Goal: Task Accomplishment & Management: Use online tool/utility

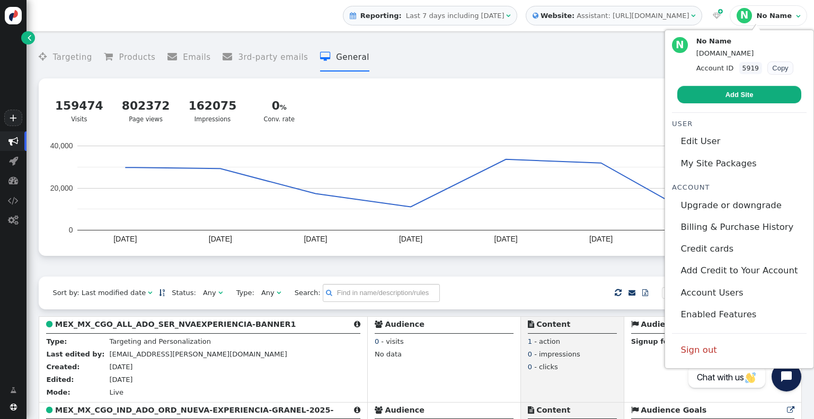
click at [789, 14] on div "No Name" at bounding box center [775, 16] width 37 height 8
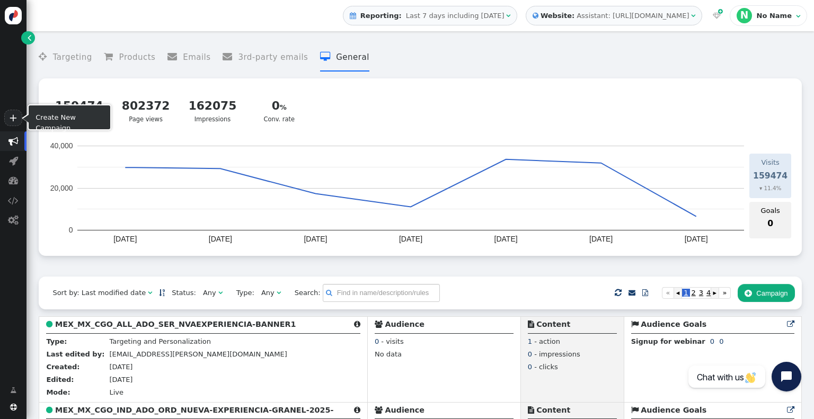
click at [12, 116] on link "+" at bounding box center [13, 118] width 18 height 16
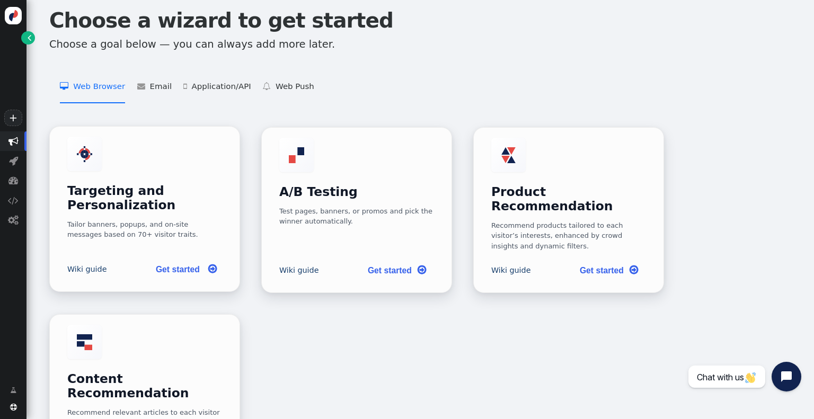
click at [191, 266] on link "Get started " at bounding box center [184, 270] width 75 height 22
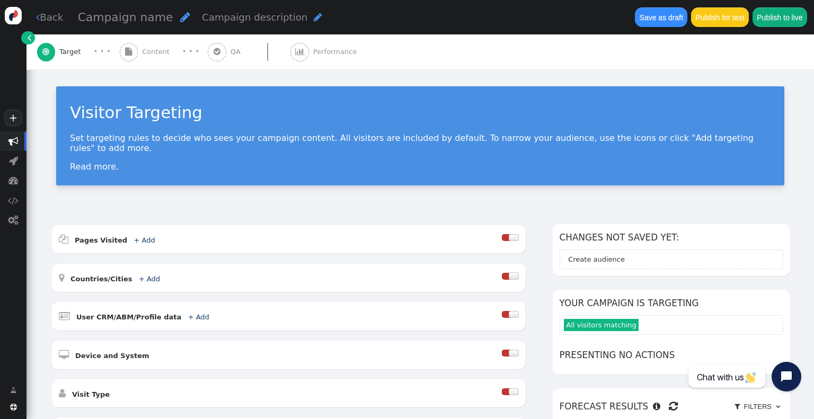
click at [152, 15] on span "Campaign name" at bounding box center [125, 17] width 95 height 13
type input "sca_pa_"
click at [104, 16] on span "sca_pa_" at bounding box center [101, 17] width 46 height 13
type input "sca_pa_mantenimiento_cemexgo"
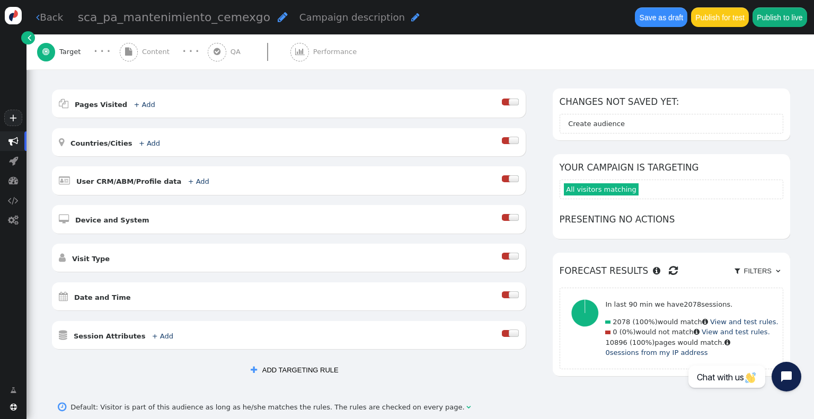
scroll to position [134, 0]
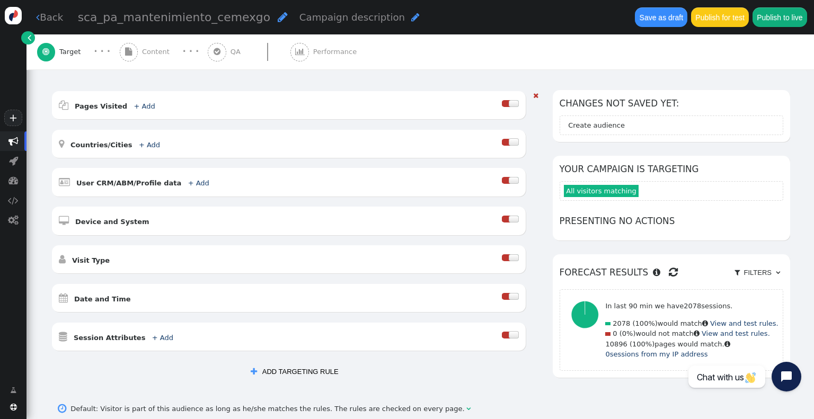
click at [510, 177] on div at bounding box center [506, 180] width 8 height 7
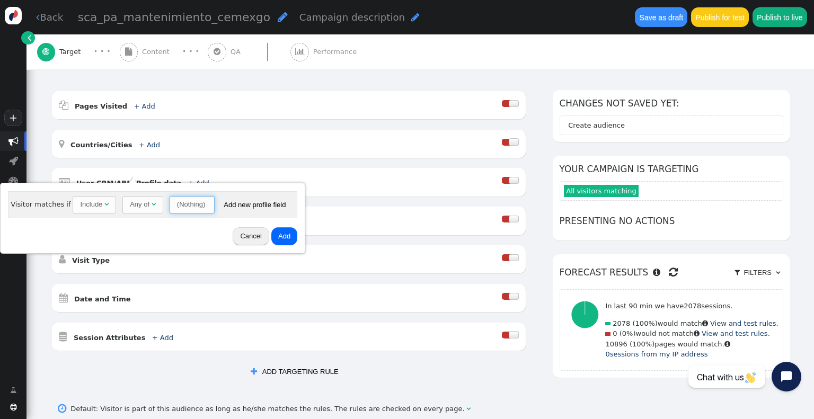
click at [190, 196] on span "(Nothing) " at bounding box center [192, 205] width 45 height 18
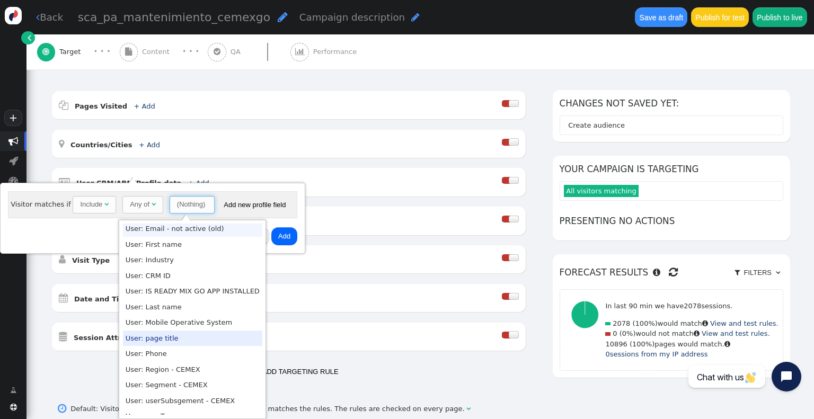
scroll to position [114, 0]
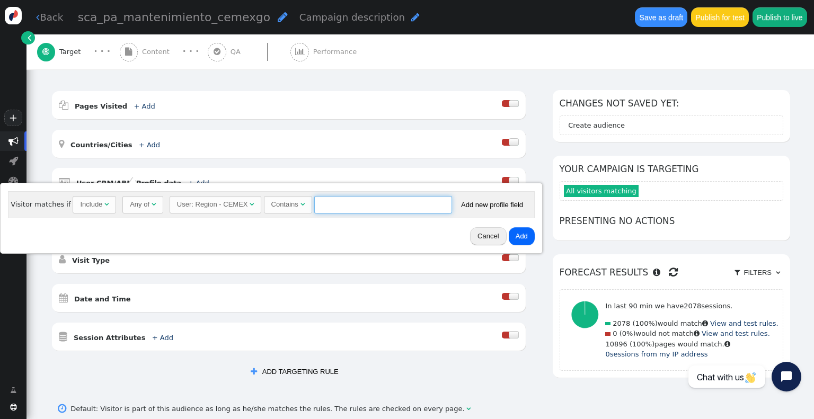
click at [324, 201] on input "text" at bounding box center [383, 205] width 138 height 18
paste input "PA"
type input "PA"
click at [510, 237] on button "Add" at bounding box center [522, 236] width 26 height 18
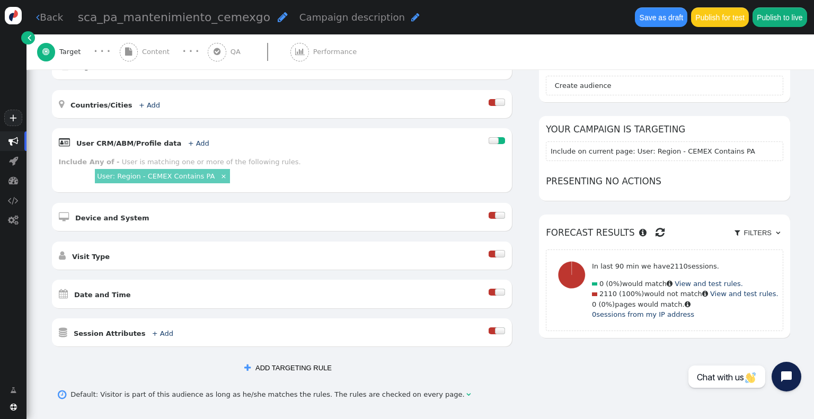
scroll to position [240, 0]
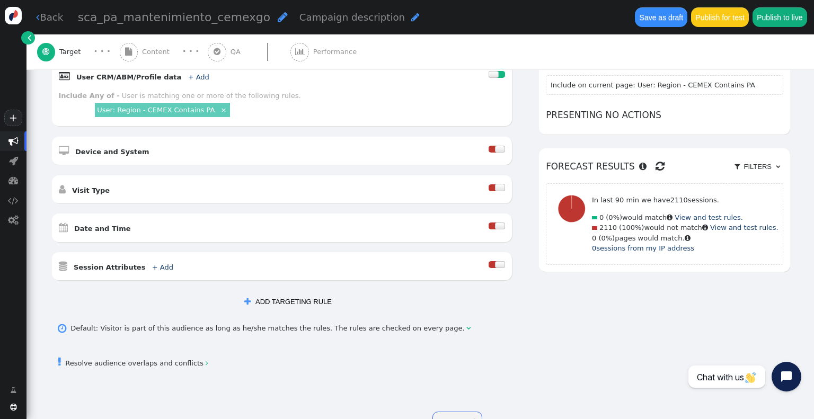
click at [316, 294] on button " ADD TARGETING RULE" at bounding box center [287, 302] width 101 height 18
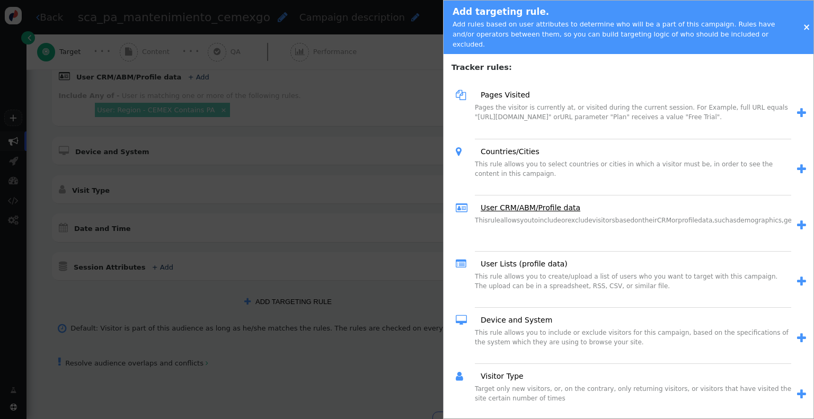
click at [570, 202] on link "User CRM/ABM/Profile data" at bounding box center [526, 207] width 107 height 11
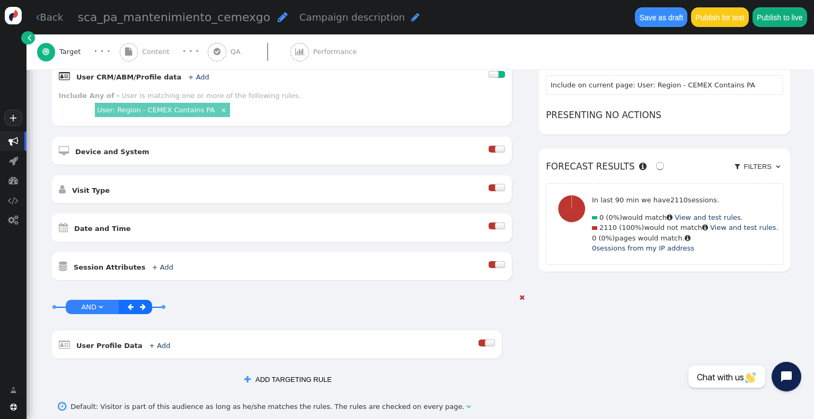
click at [487, 340] on div at bounding box center [483, 343] width 8 height 7
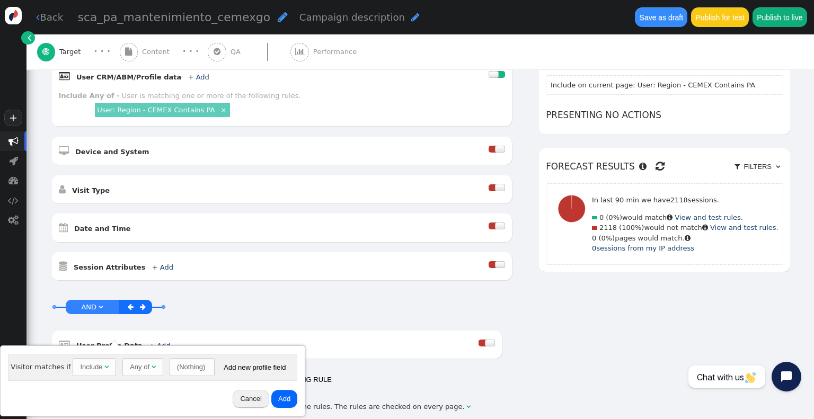
click at [177, 368] on div "(Nothing)" at bounding box center [191, 367] width 28 height 11
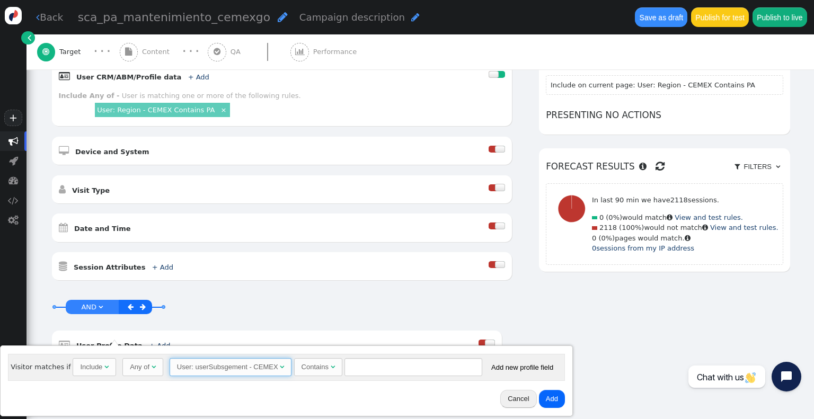
click at [215, 369] on div "User: userSubsgement - CEMEX" at bounding box center [227, 367] width 101 height 11
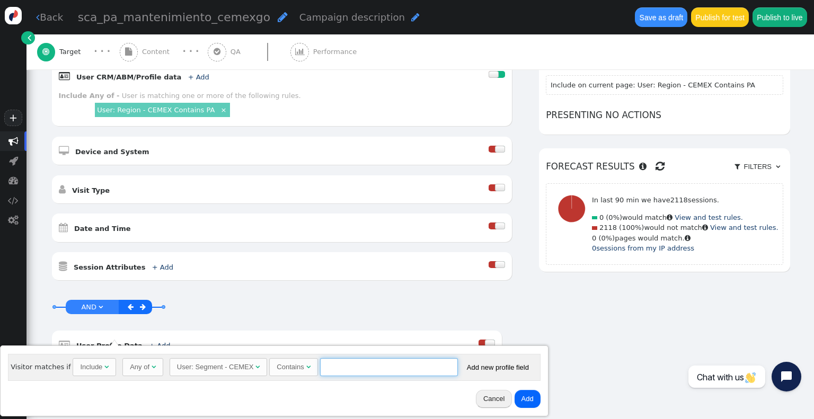
click at [389, 361] on input "text" at bounding box center [389, 367] width 138 height 18
paste input "Industrials"
type input "Industrials"
click at [517, 398] on button "Add" at bounding box center [528, 399] width 26 height 18
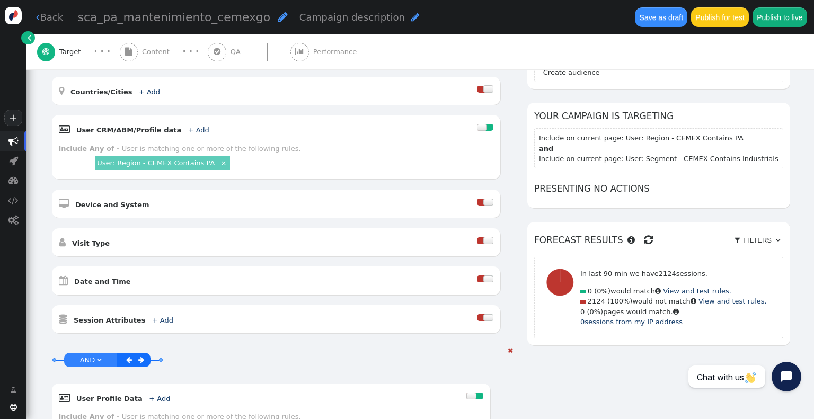
scroll to position [380, 0]
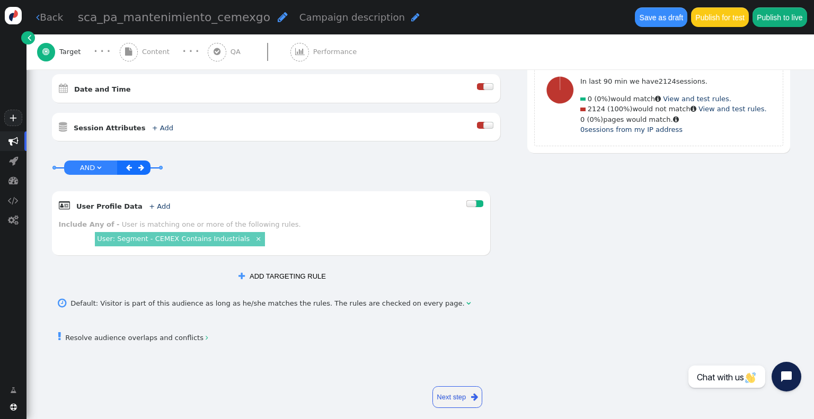
click at [194, 22] on span "sca_pa_mantenimiento_cemexgo" at bounding box center [174, 17] width 192 height 13
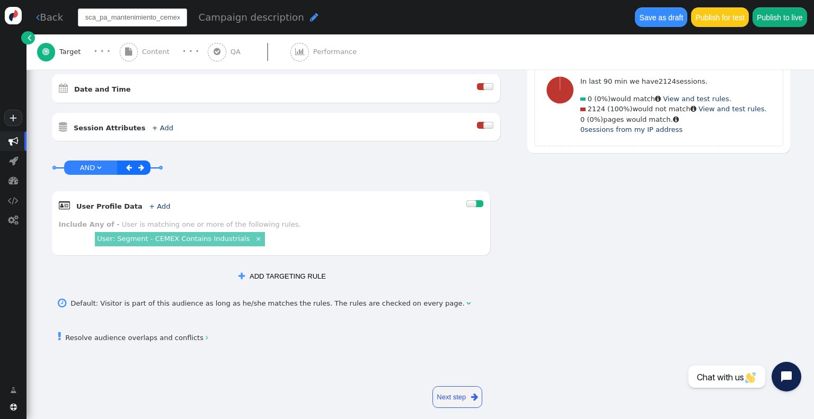
click at [110, 19] on input "sca_pa_mantenimiento_cemexgo" at bounding box center [132, 17] width 109 height 18
type input "sca_pa_industrials_mantenimiento_cemexgo"
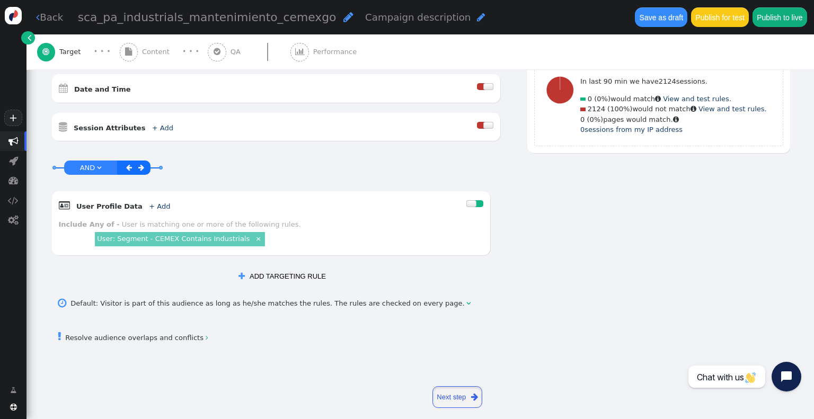
click at [458, 386] on link "Next step " at bounding box center [458, 397] width 50 height 22
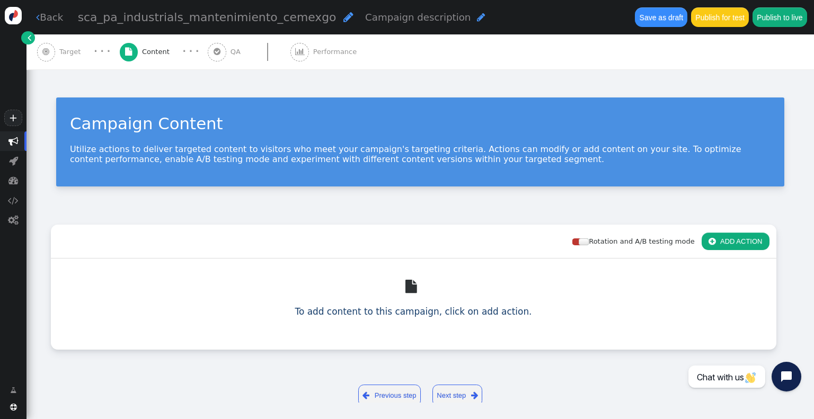
scroll to position [0, 0]
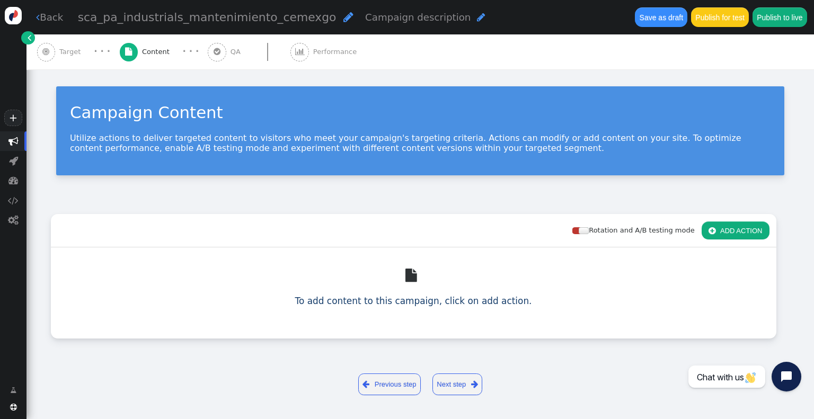
click at [752, 229] on button " ADD ACTION" at bounding box center [736, 231] width 68 height 18
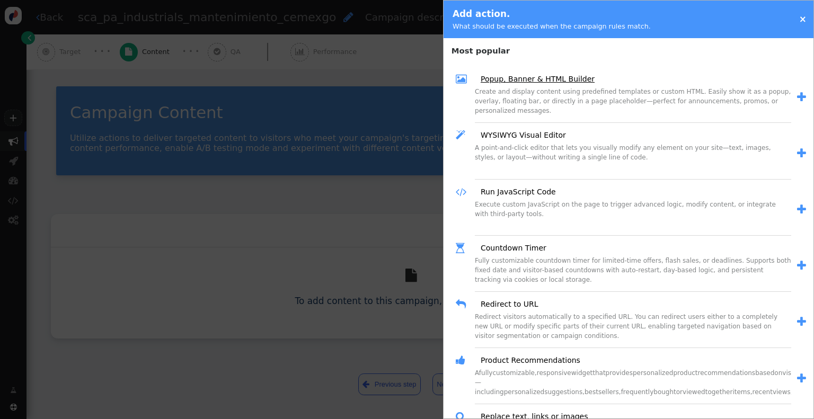
click at [550, 78] on link "Popup, Banner & HTML Builder" at bounding box center [533, 79] width 121 height 11
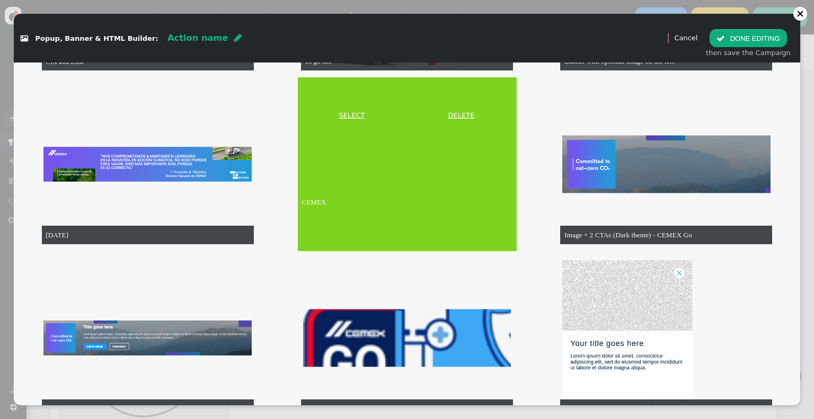
scroll to position [1378, 0]
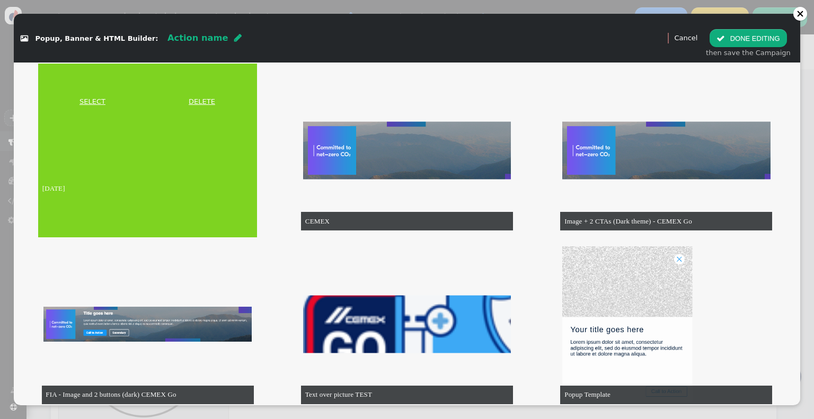
click at [93, 102] on link "SELECT" at bounding box center [92, 101] width 104 height 11
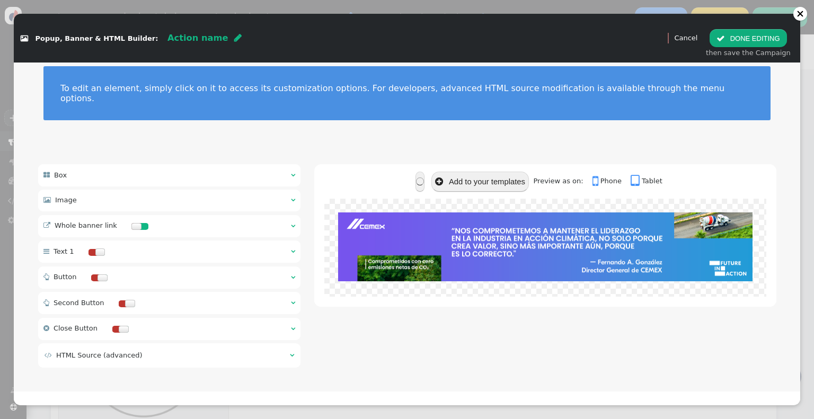
scroll to position [0, 0]
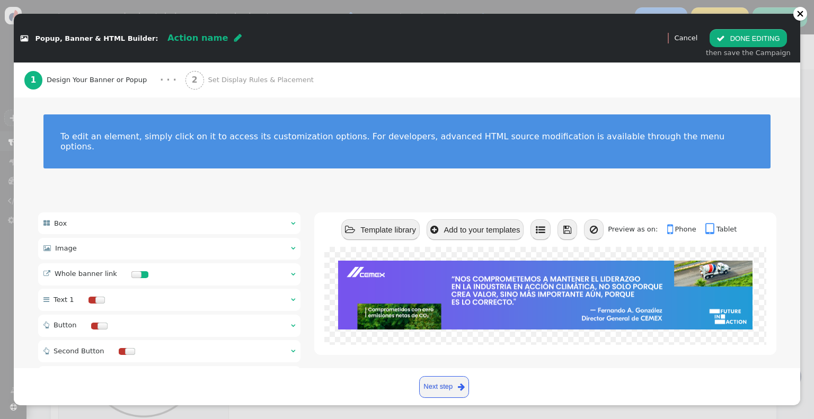
click at [269, 238] on div " Image  " at bounding box center [169, 249] width 263 height 22
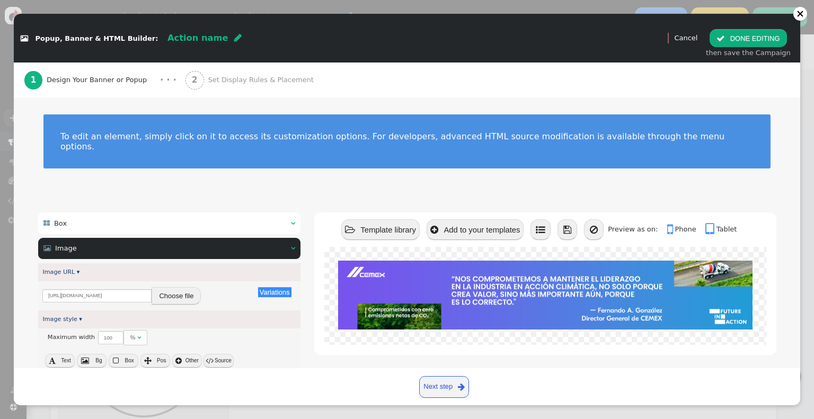
click at [189, 287] on button "Choose file" at bounding box center [176, 296] width 49 height 18
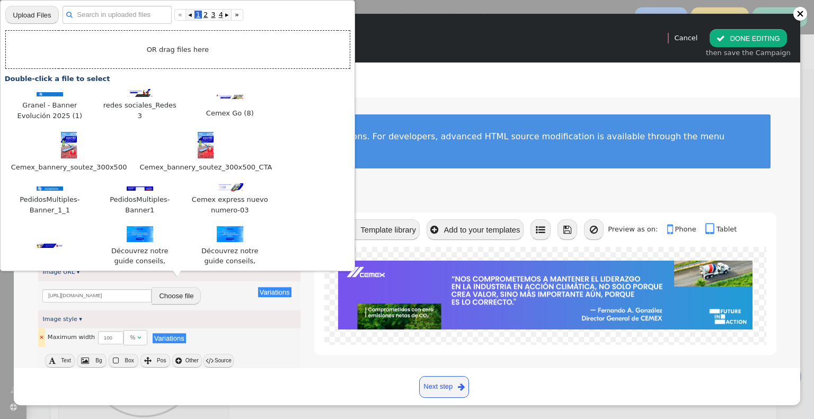
click at [48, 329] on td "Maximum width" at bounding box center [71, 338] width 47 height 19
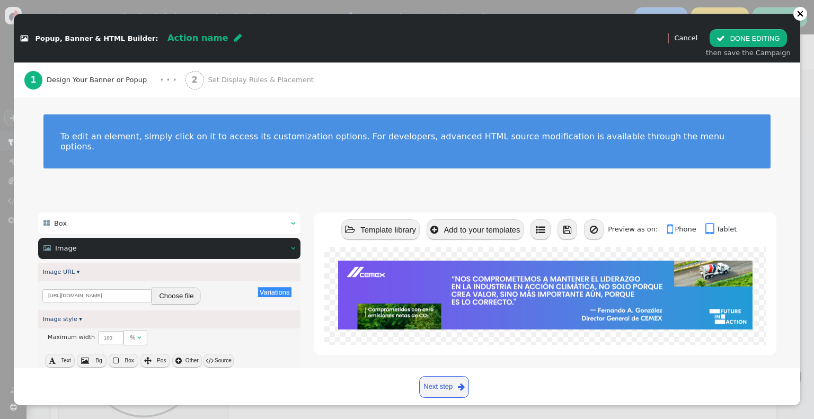
click at [188, 292] on button "Choose file" at bounding box center [176, 296] width 49 height 18
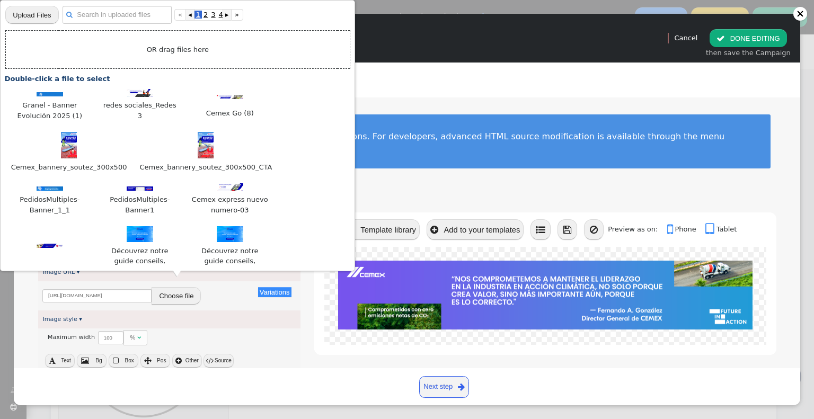
click at [29, 6] on input "file" at bounding box center [31, 14] width 53 height 19
type input "C:\fakepath\Banner CEMEX Go - sept.jpg"
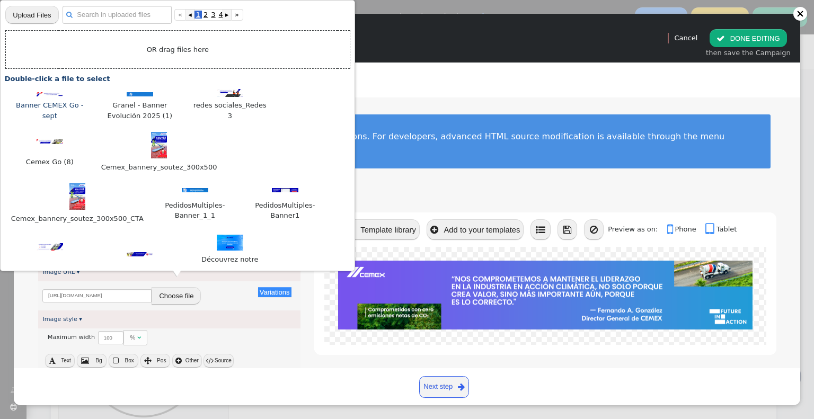
click at [58, 94] on div at bounding box center [50, 94] width 80 height 11
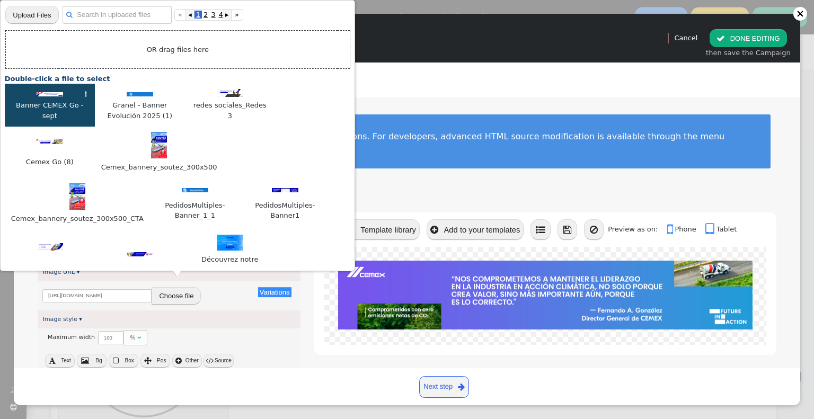
click at [58, 94] on div at bounding box center [50, 94] width 80 height 11
type input "[URL][DOMAIN_NAME]"
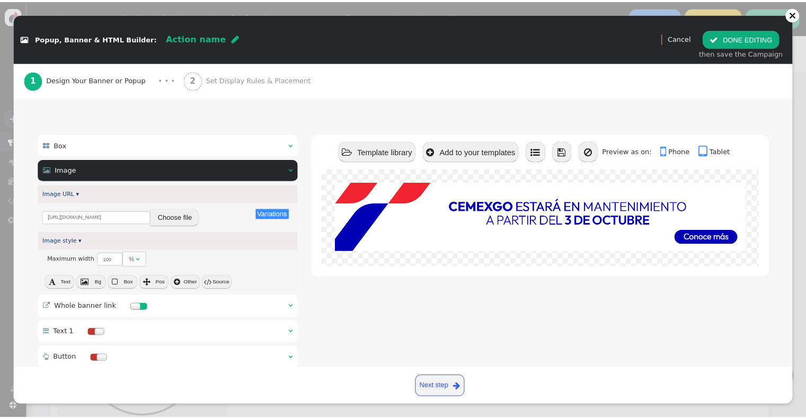
scroll to position [159, 0]
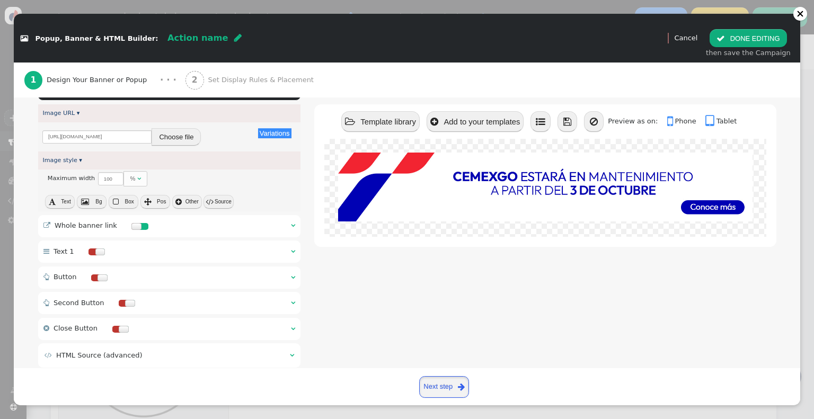
click at [441, 383] on link "Next step " at bounding box center [444, 387] width 50 height 22
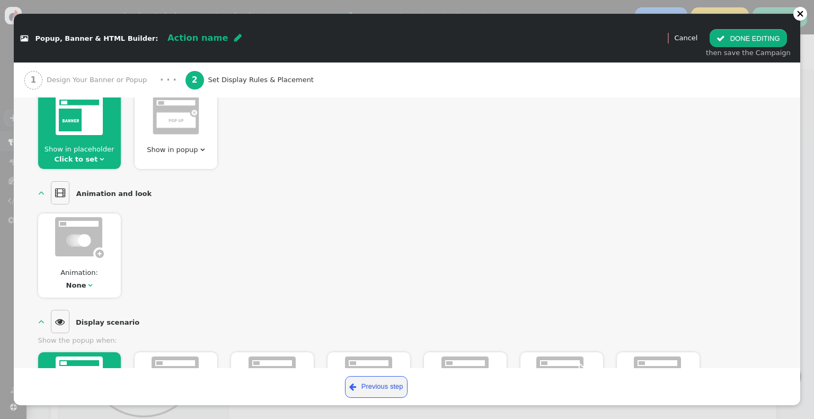
click at [59, 156] on link "Click to set" at bounding box center [76, 159] width 43 height 8
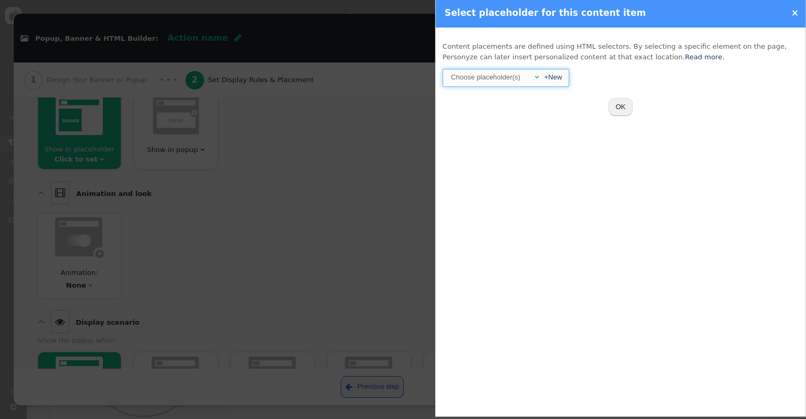
click at [529, 76] on div "" at bounding box center [534, 77] width 10 height 11
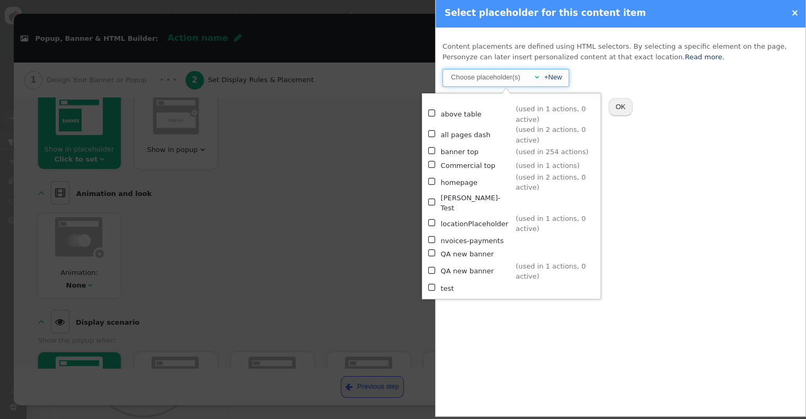
click at [696, 166] on div "Content placements are defined using HTML selectors. By selecting a specific el…" at bounding box center [621, 222] width 370 height 389
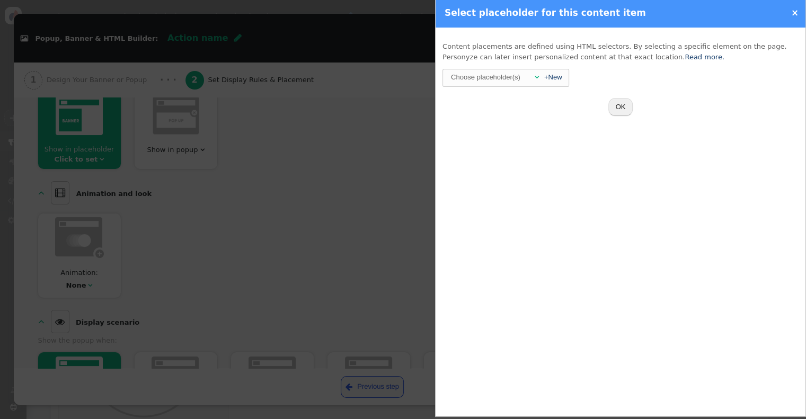
click at [631, 106] on button "OK" at bounding box center [620, 107] width 25 height 18
click at [511, 70] on div "Choose placeholder(s)" at bounding box center [486, 77] width 72 height 16
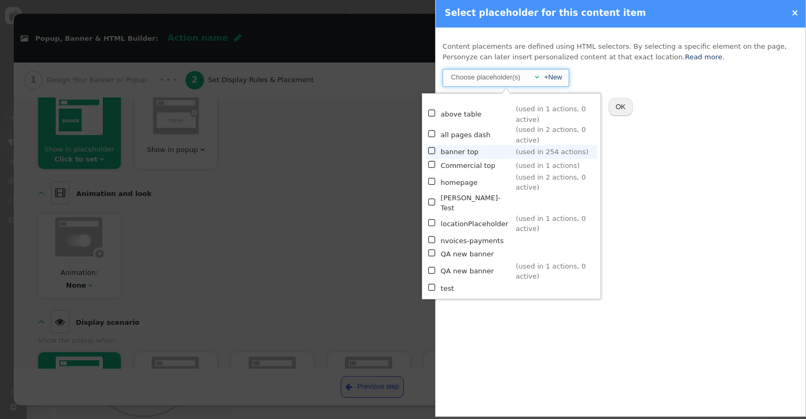
click at [463, 145] on td "banner top" at bounding box center [477, 151] width 72 height 13
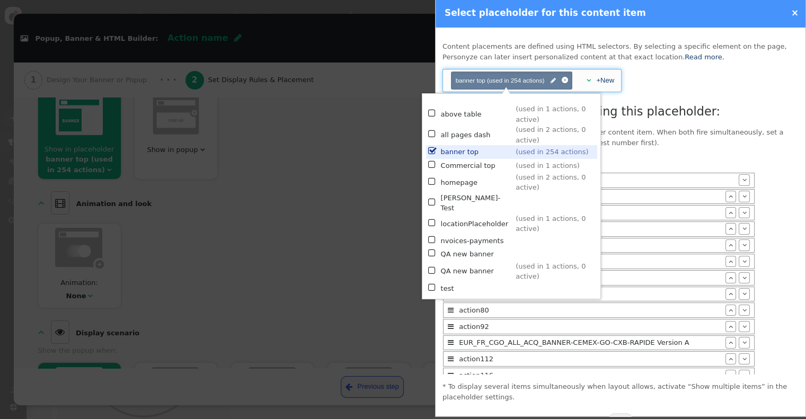
click at [654, 251] on li " action447  " at bounding box center [599, 245] width 312 height 15
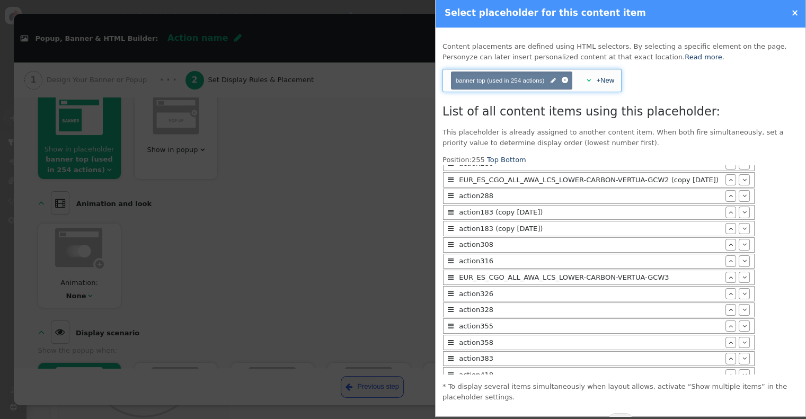
scroll to position [3953, 0]
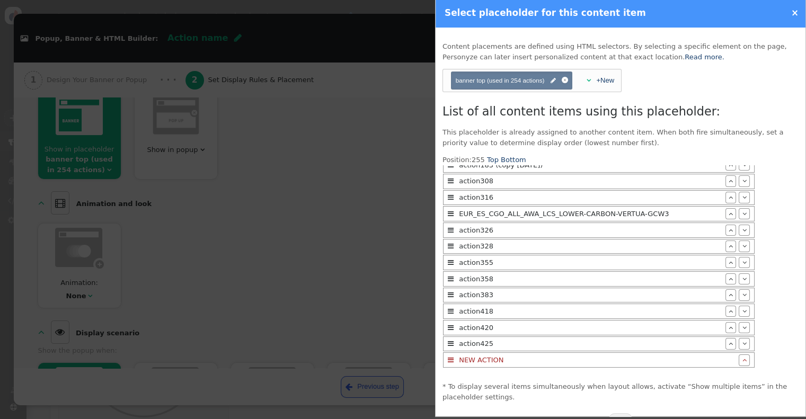
click at [501, 359] on div "NEW ACTION" at bounding box center [597, 360] width 283 height 11
click at [453, 361] on span "" at bounding box center [451, 360] width 6 height 7
click at [518, 361] on div "NEW ACTION" at bounding box center [597, 360] width 283 height 11
click at [491, 159] on link "Top" at bounding box center [493, 160] width 12 height 8
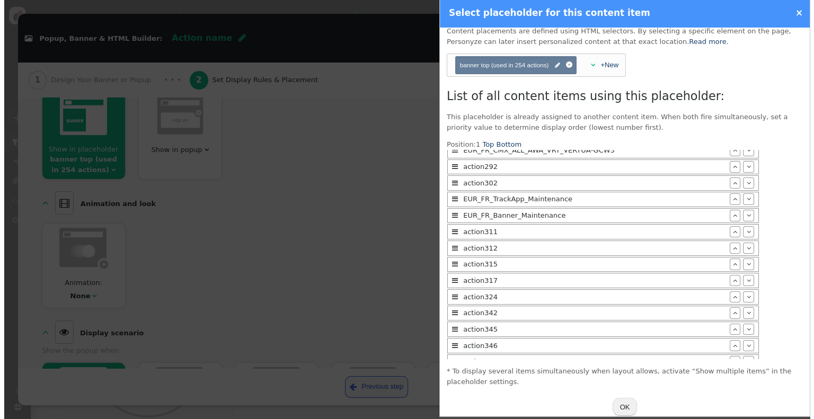
scroll to position [29, 0]
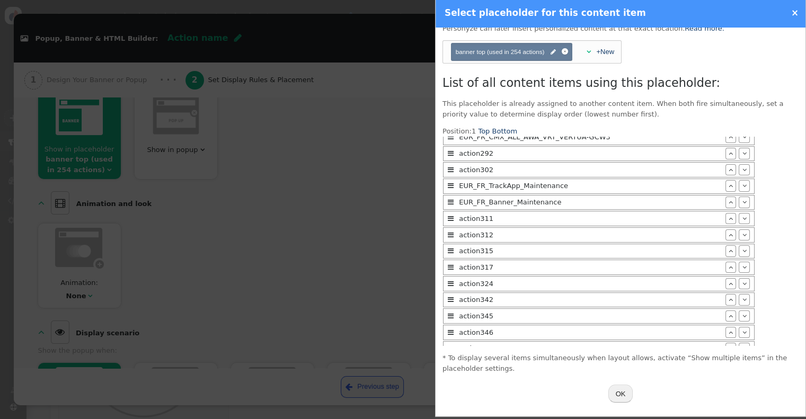
click at [611, 390] on button "OK" at bounding box center [620, 394] width 25 height 18
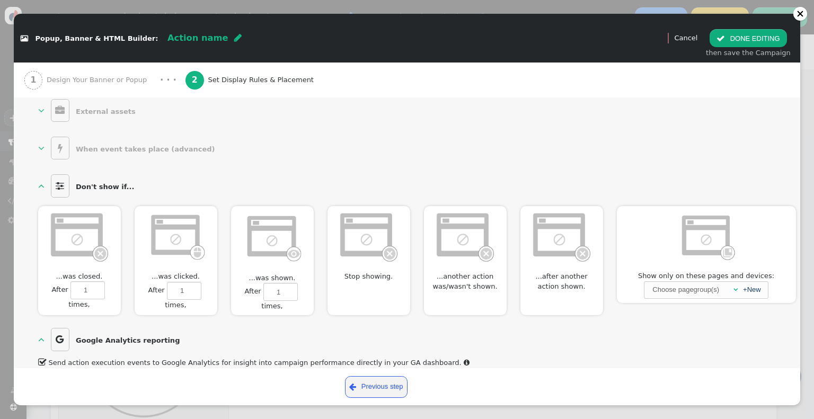
scroll to position [652, 0]
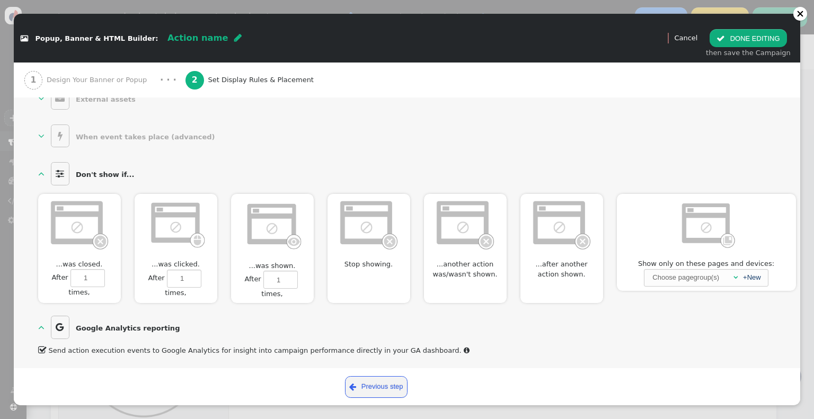
click at [167, 240] on img at bounding box center [175, 224] width 61 height 52
type input "1"
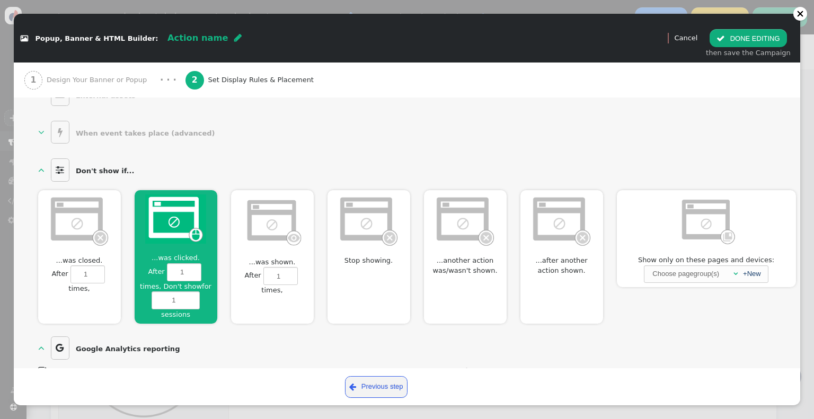
click at [288, 236] on img at bounding box center [272, 221] width 61 height 53
type input "1"
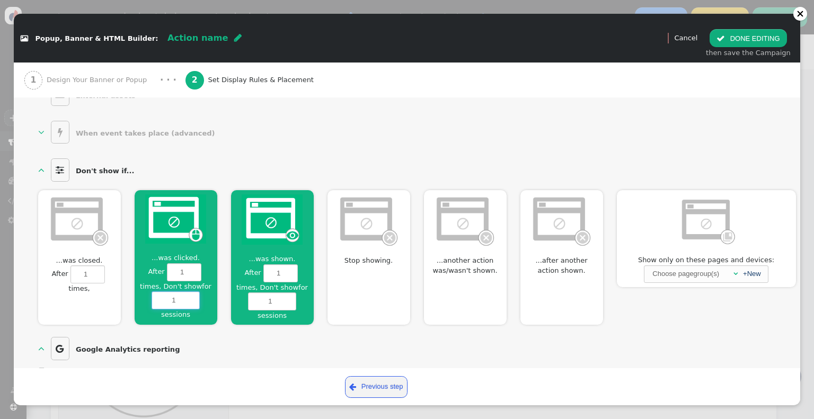
click at [185, 294] on input "1" at bounding box center [176, 301] width 48 height 18
type input "999"
click at [289, 293] on input "2" at bounding box center [272, 302] width 48 height 18
click at [289, 293] on input "3" at bounding box center [272, 302] width 48 height 18
click at [289, 293] on input "4" at bounding box center [272, 302] width 48 height 18
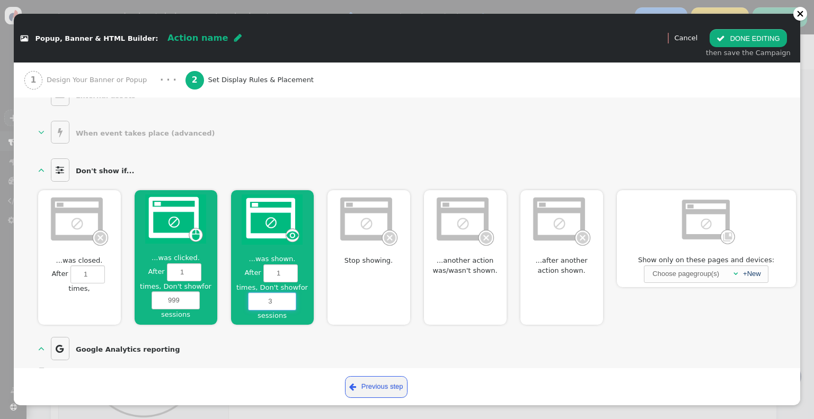
type input "3"
click at [286, 299] on input "3" at bounding box center [272, 302] width 48 height 18
click at [746, 37] on button " DONE EDITING" at bounding box center [748, 38] width 77 height 18
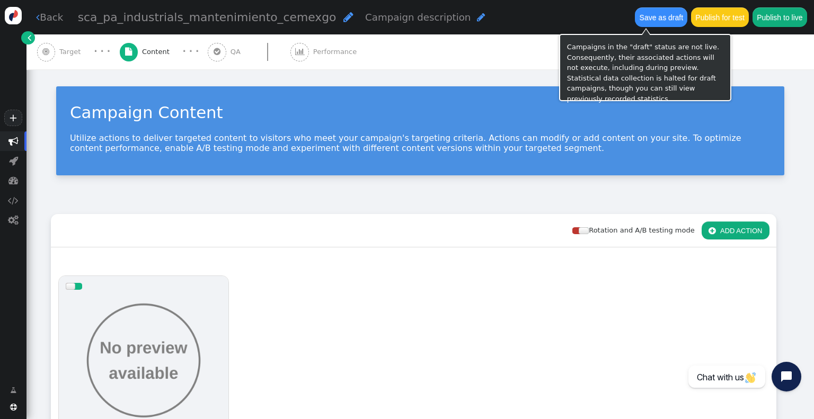
click at [635, 17] on button "Save as draft" at bounding box center [661, 16] width 52 height 19
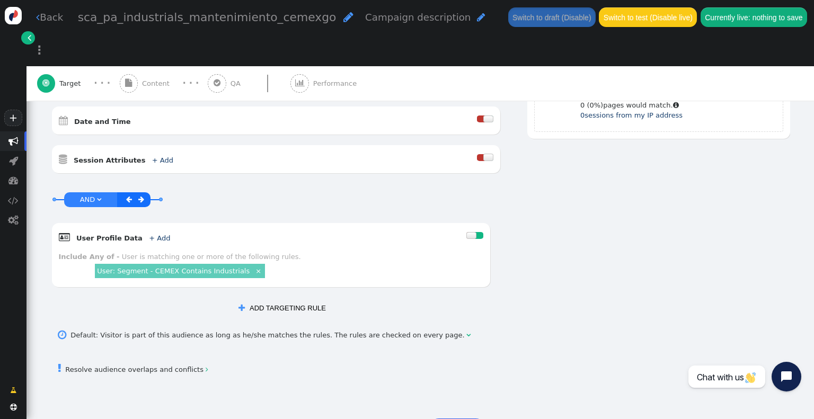
scroll to position [380, 0]
click at [143, 66] on div " Content" at bounding box center [147, 83] width 54 height 35
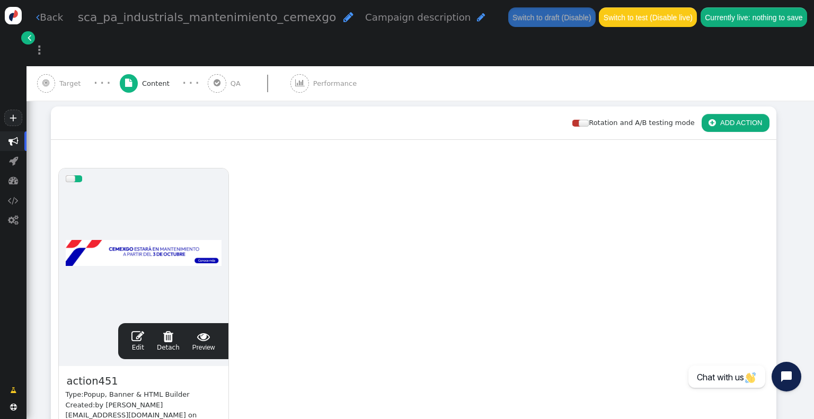
scroll to position [245, 0]
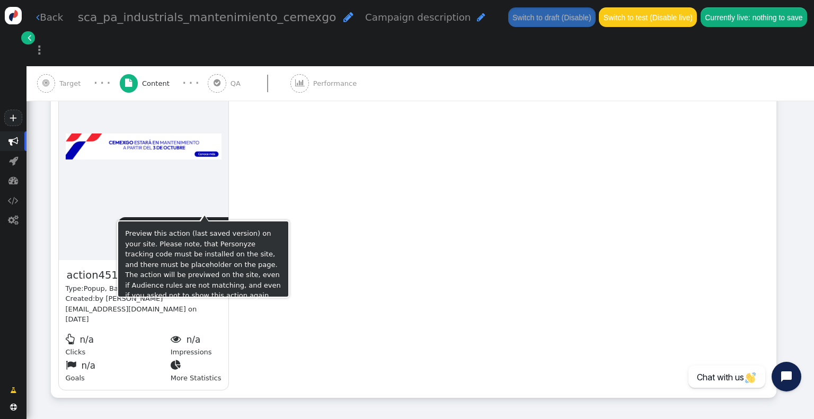
click at [206, 224] on span " Preview" at bounding box center [203, 235] width 23 height 22
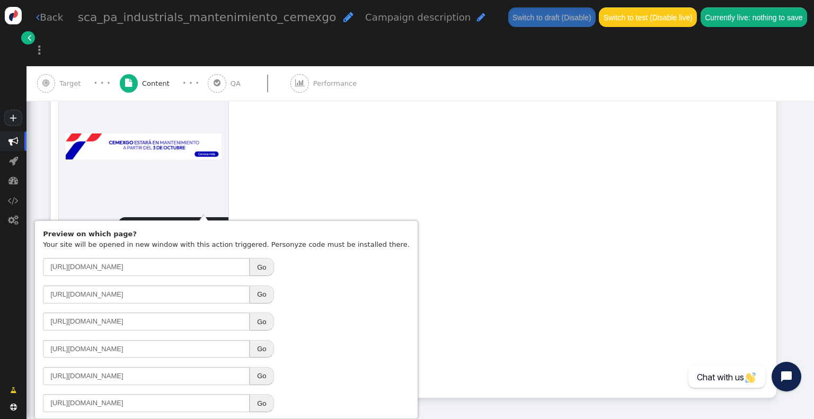
click at [492, 164] on div "drag this  Edit  Detach  Preview action451 Type: Popup, Banner & HTML Builde…" at bounding box center [413, 226] width 725 height 343
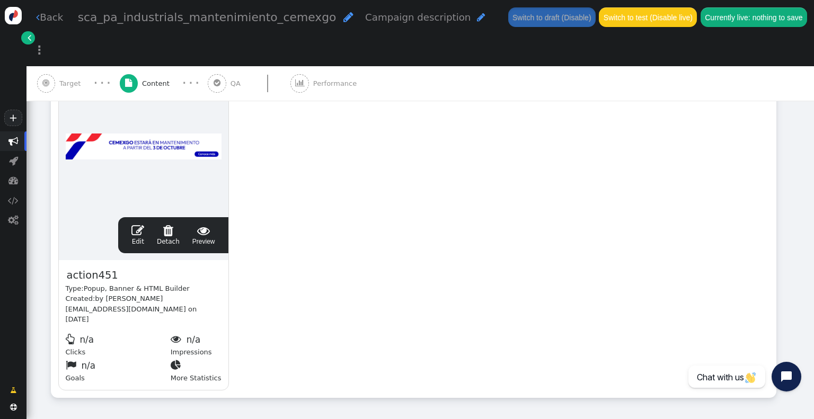
click at [231, 78] on span "QA" at bounding box center [238, 83] width 14 height 11
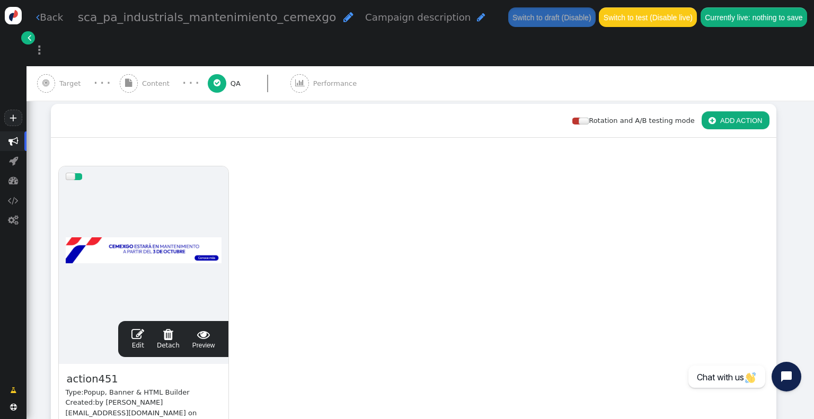
scroll to position [0, 0]
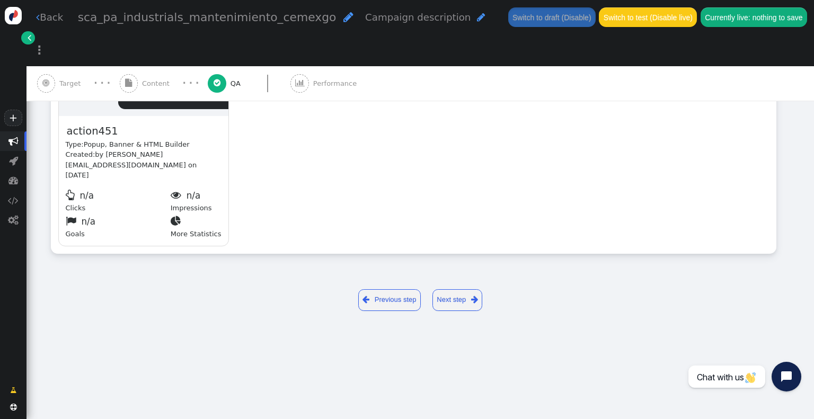
type input "[URL][DOMAIN_NAME]"
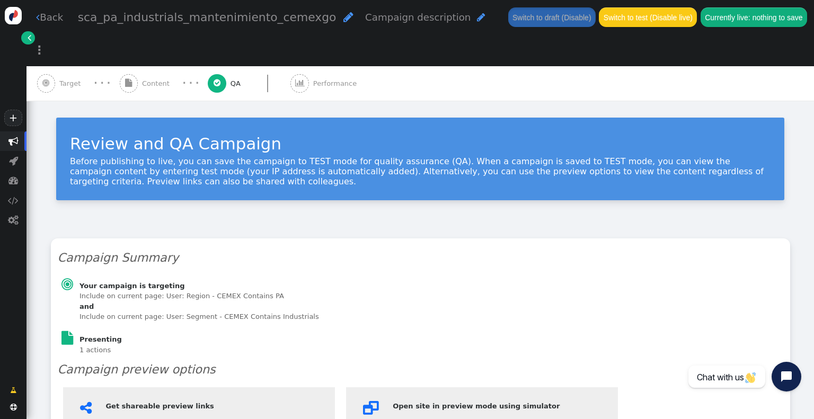
click at [143, 78] on span "Content" at bounding box center [158, 83] width 32 height 11
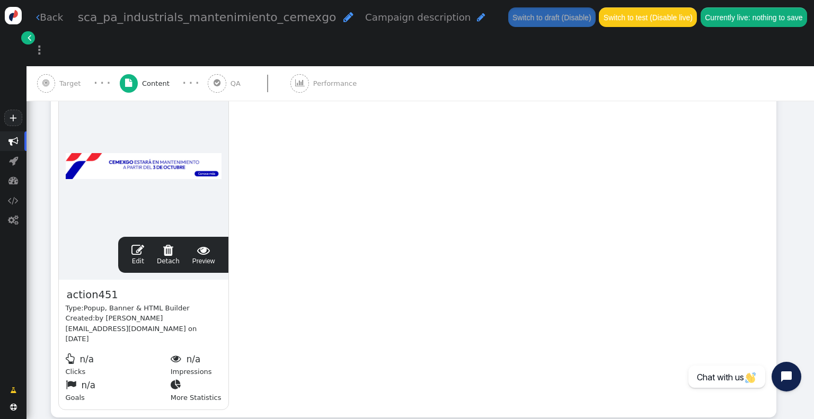
scroll to position [259, 0]
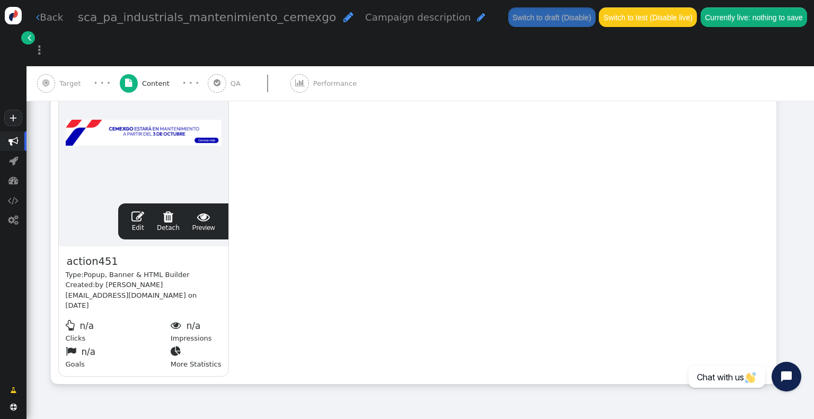
click at [59, 78] on span "Target" at bounding box center [71, 83] width 25 height 11
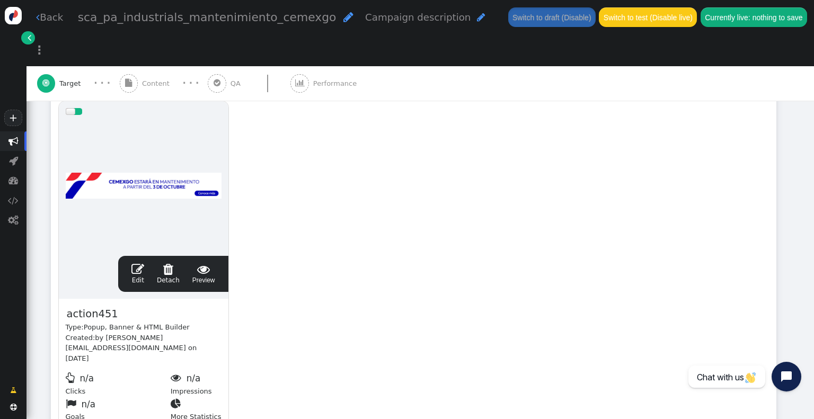
scroll to position [245, 0]
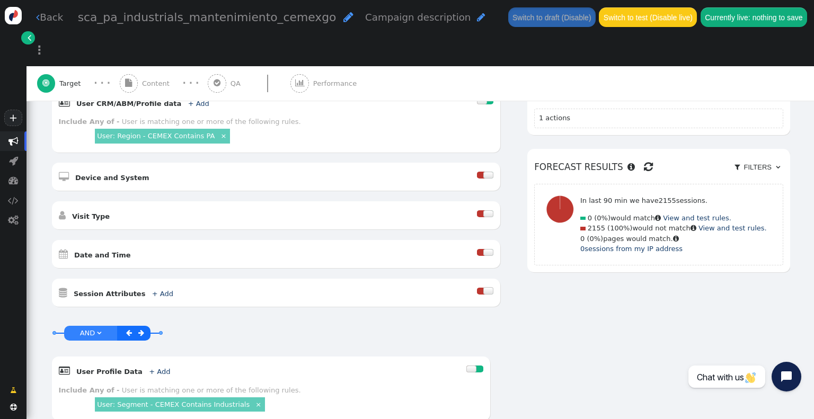
click at [52, 15] on link " Back" at bounding box center [49, 17] width 27 height 14
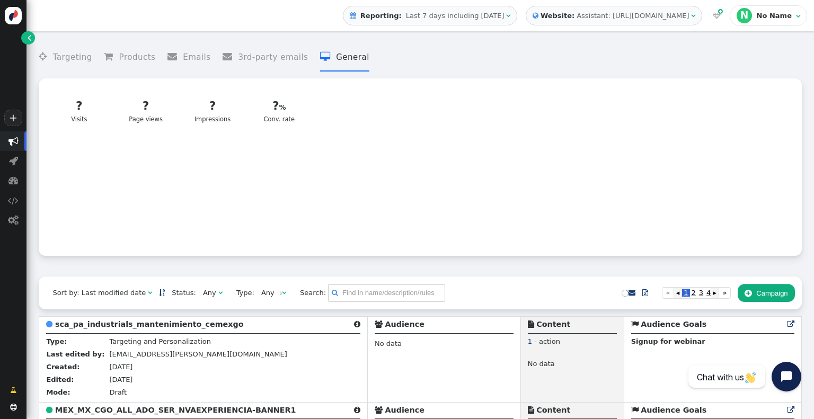
scroll to position [159, 0]
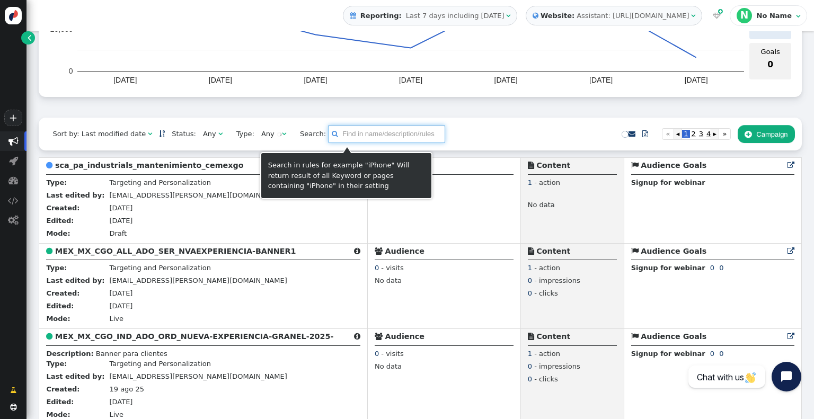
click at [352, 142] on input "text" at bounding box center [386, 134] width 117 height 18
click at [352, 141] on input "pa" at bounding box center [381, 134] width 117 height 18
type input "p"
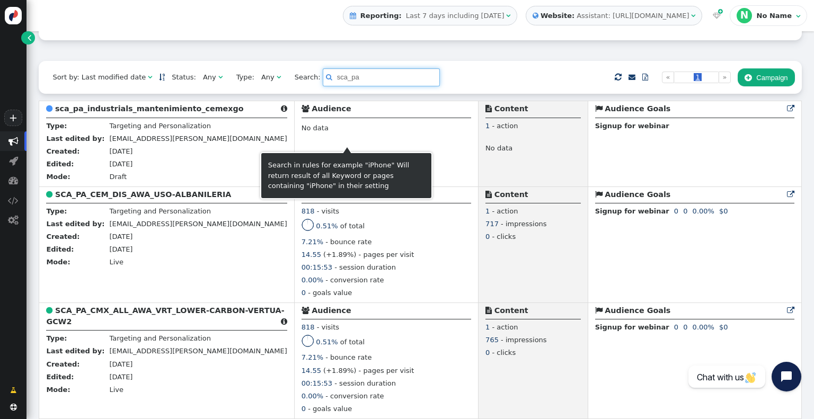
scroll to position [233, 0]
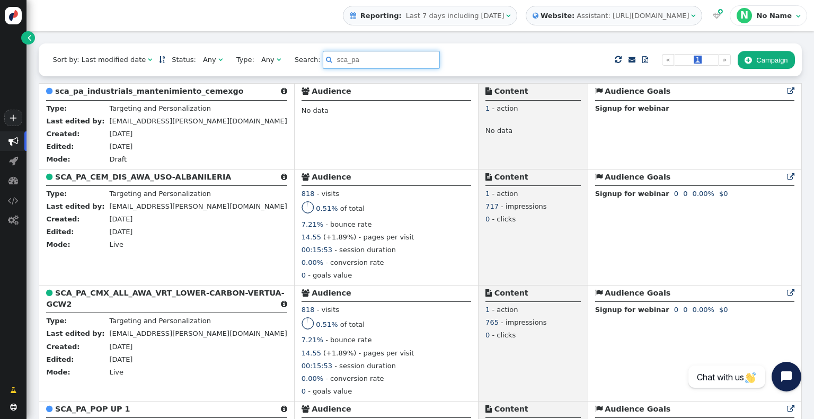
click at [261, 64] on div "Any" at bounding box center [267, 60] width 13 height 11
type input "sca_pa"
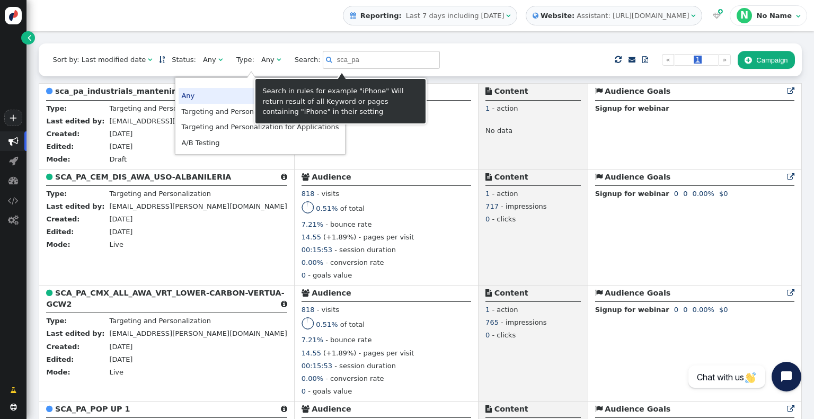
click at [203, 61] on div "Any" at bounding box center [209, 60] width 13 height 11
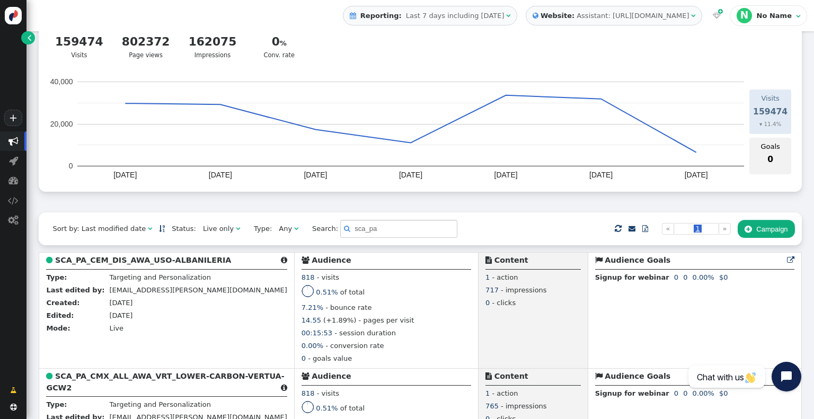
scroll to position [89, 0]
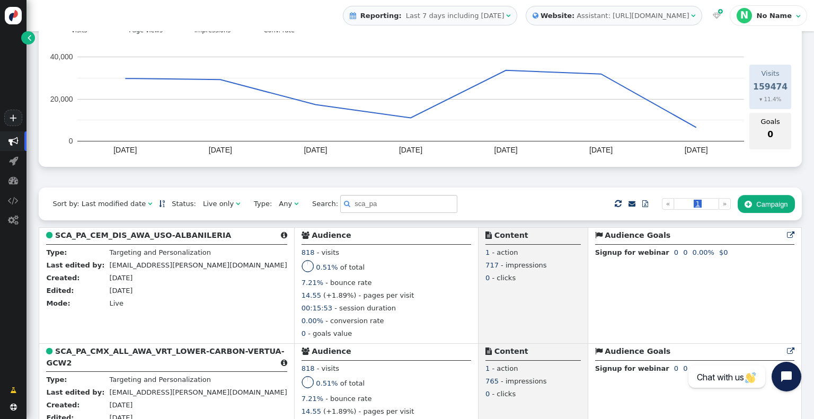
click at [207, 205] on div "Live only" at bounding box center [218, 204] width 31 height 11
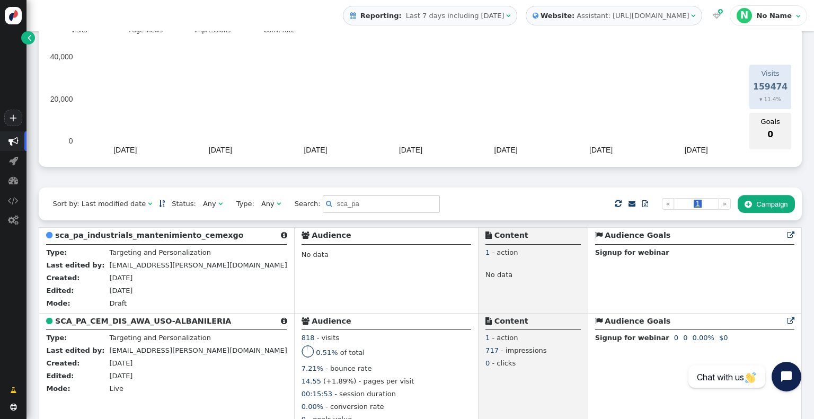
scroll to position [195, 0]
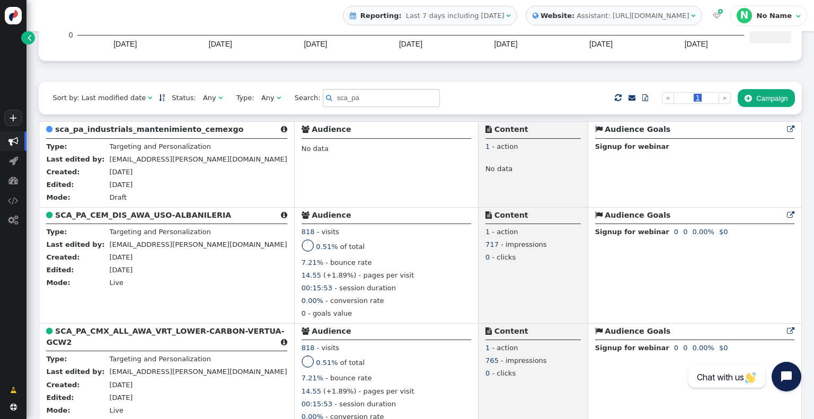
click at [17, 119] on link "+" at bounding box center [13, 118] width 18 height 16
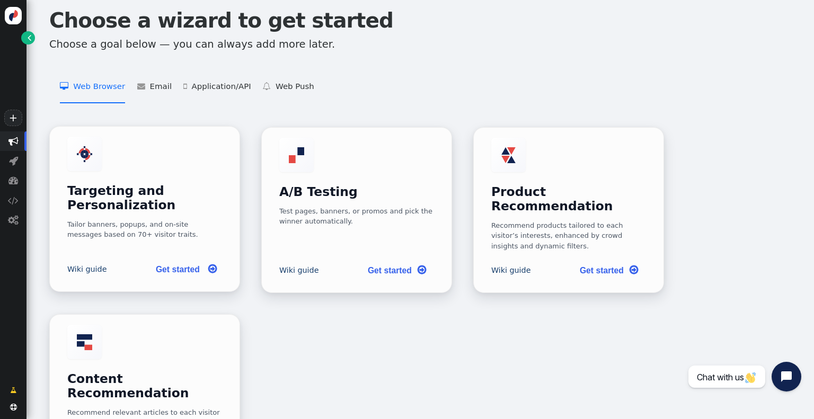
click at [184, 260] on link "Get started " at bounding box center [184, 270] width 75 height 22
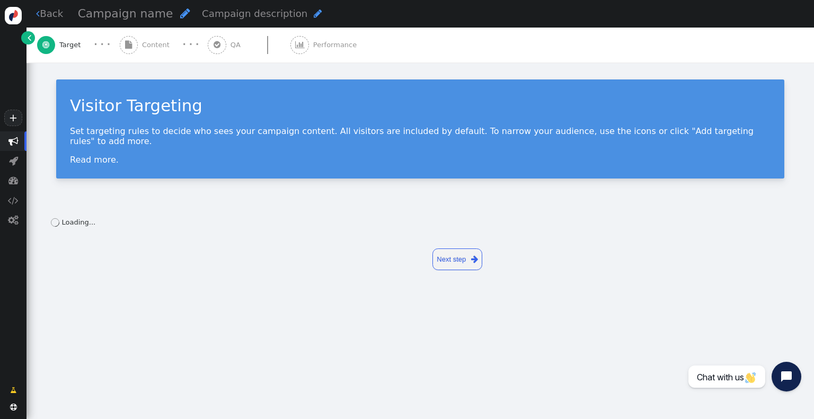
click at [133, 20] on span "Campaign name" at bounding box center [125, 13] width 95 height 13
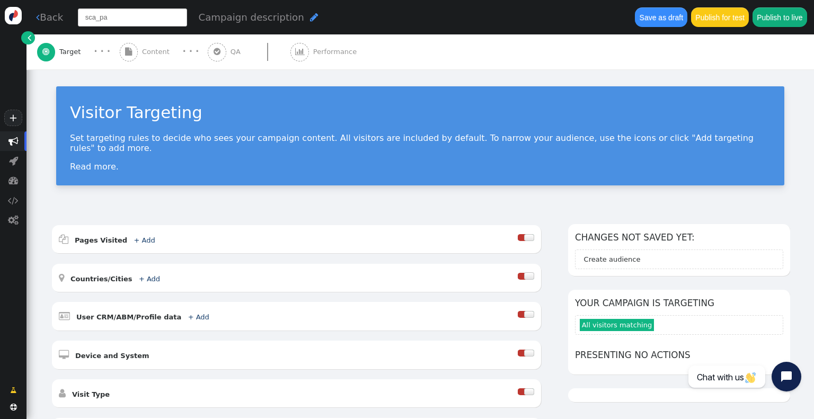
type input "sca_pa_"
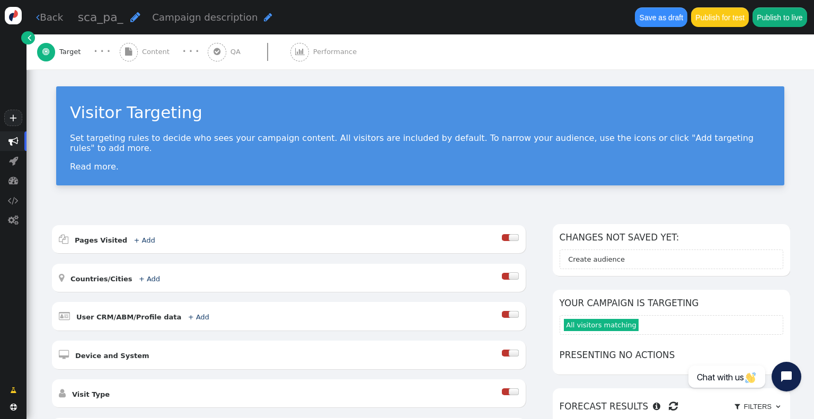
click at [130, 14] on span "" at bounding box center [135, 17] width 10 height 12
type input "sca_pa_Distribuitors_mantenimiento_cemex:_go"
drag, startPoint x: 517, startPoint y: 305, endPoint x: 427, endPoint y: 298, distance: 90.9
click at [510, 311] on div at bounding box center [506, 314] width 8 height 7
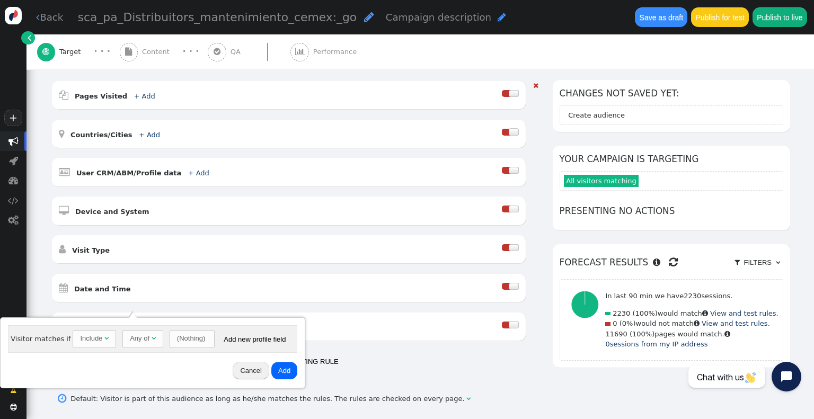
scroll to position [159, 0]
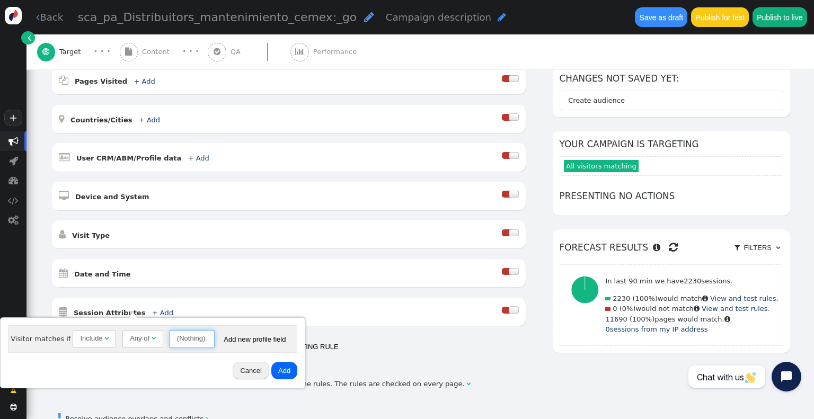
click at [195, 345] on span "(Nothing) " at bounding box center [192, 339] width 45 height 18
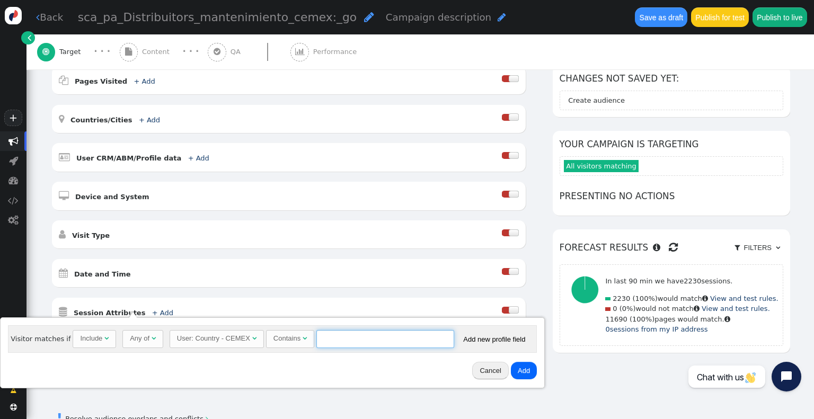
click at [348, 330] on input "text" at bounding box center [385, 339] width 138 height 18
type input "PA"
click at [520, 373] on button "Add" at bounding box center [524, 371] width 26 height 18
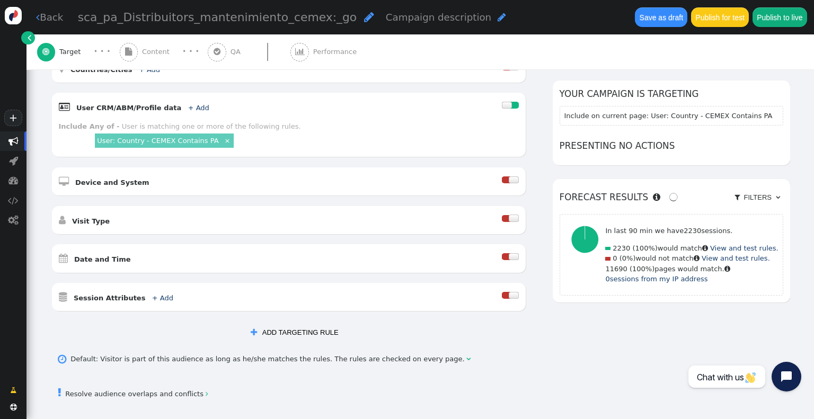
scroll to position [265, 0]
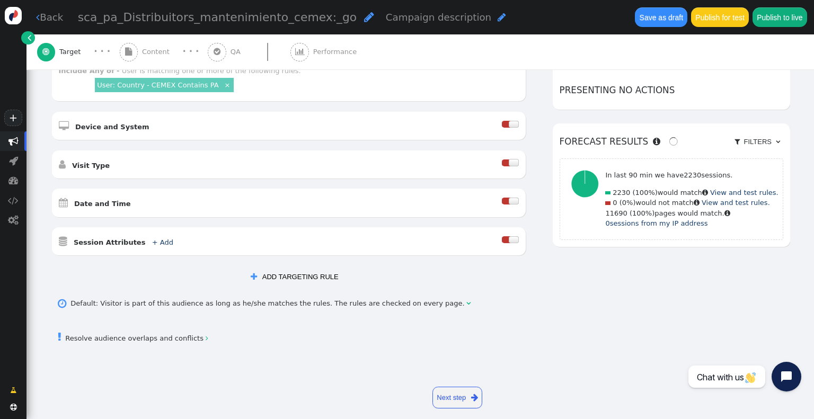
click at [300, 272] on button " ADD TARGETING RULE" at bounding box center [294, 277] width 101 height 18
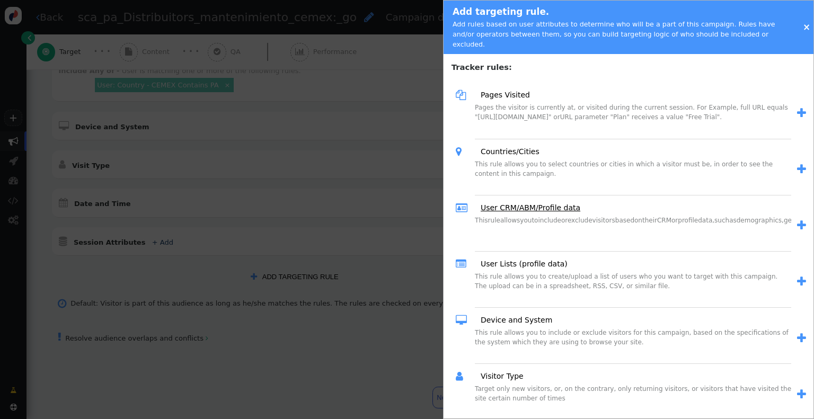
click at [524, 202] on link "User CRM/ABM/Profile data" at bounding box center [526, 207] width 107 height 11
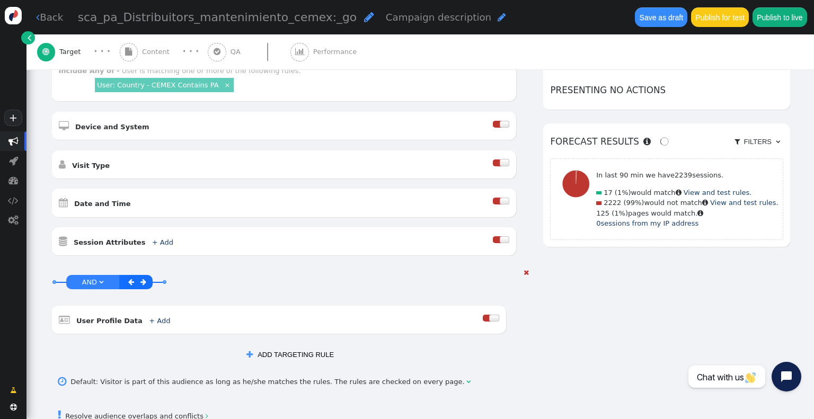
click at [499, 315] on div at bounding box center [494, 318] width 10 height 7
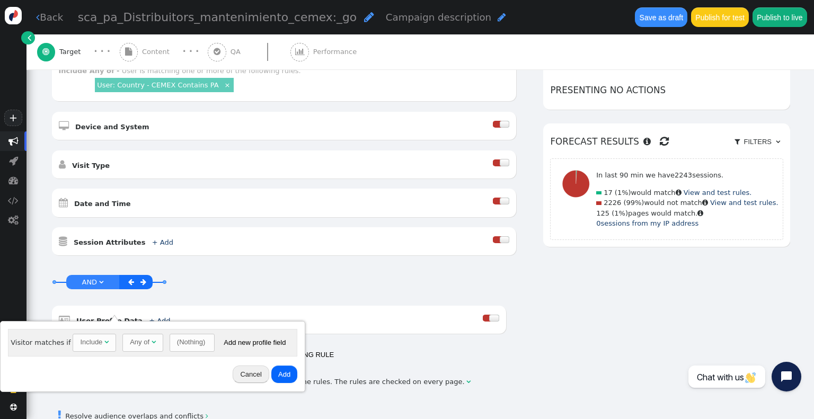
click at [189, 339] on div "(Nothing)" at bounding box center [191, 342] width 28 height 11
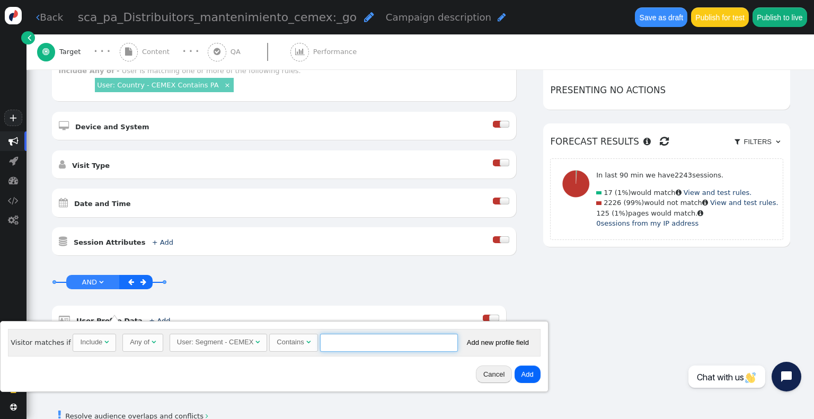
click at [354, 343] on input "text" at bounding box center [389, 343] width 138 height 18
paste input "Distribuitors"
type input "Distribuitors"
click at [515, 381] on button "Add" at bounding box center [528, 375] width 26 height 18
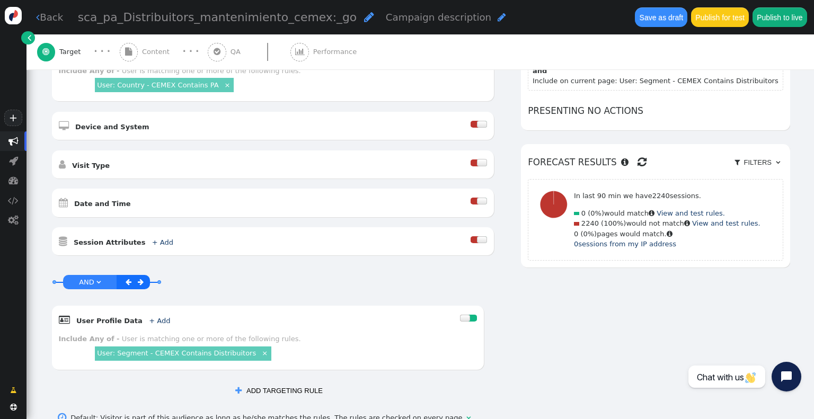
click at [364, 19] on span "" at bounding box center [369, 17] width 10 height 12
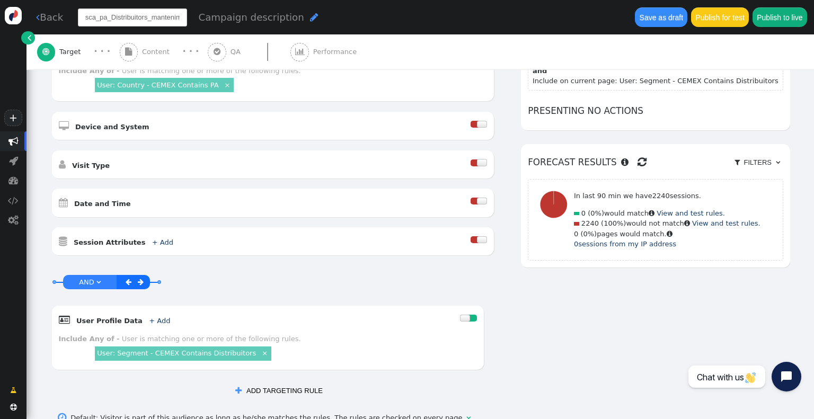
scroll to position [0, 54]
click at [165, 19] on input "sca_pa_Distribuitors_mantenimiento_cemex:_go" at bounding box center [132, 17] width 109 height 18
type input "sca_pa_Distribuitors_mantenimiento_cemeX_go"
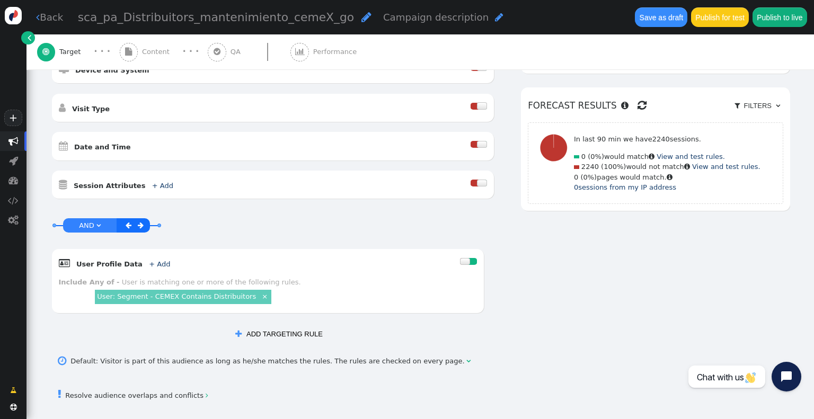
scroll to position [380, 0]
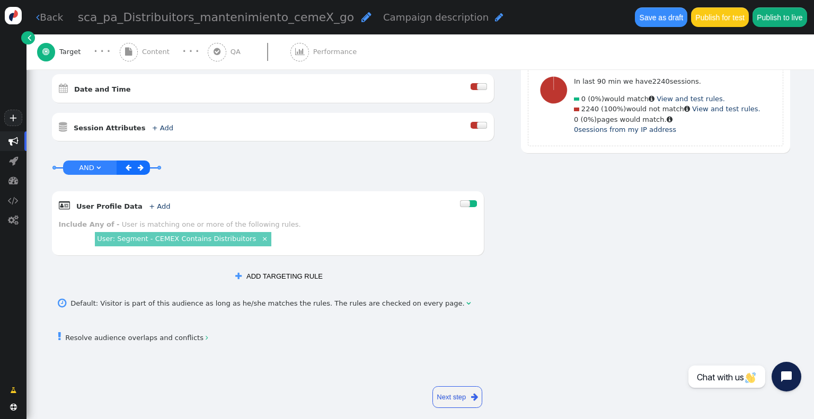
click at [471, 393] on span "" at bounding box center [474, 397] width 7 height 12
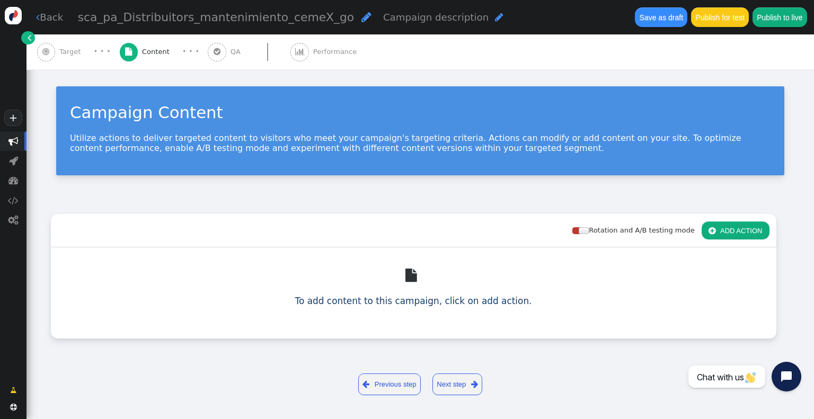
scroll to position [0, 0]
click at [734, 225] on button " ADD ACTION" at bounding box center [736, 231] width 68 height 18
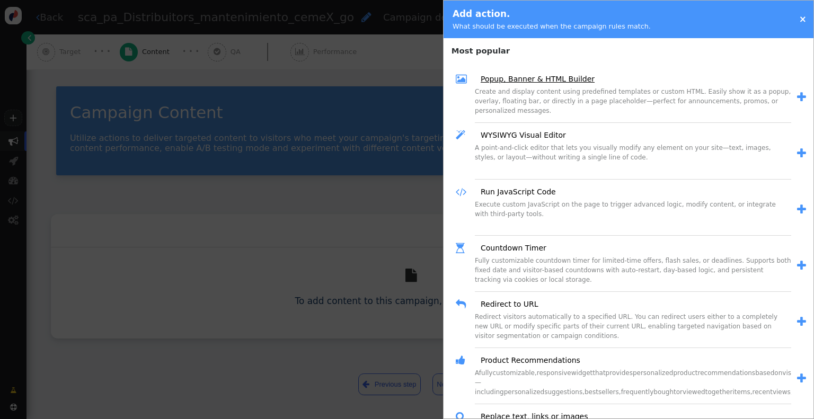
click at [502, 82] on link "Popup, Banner & HTML Builder" at bounding box center [533, 79] width 121 height 11
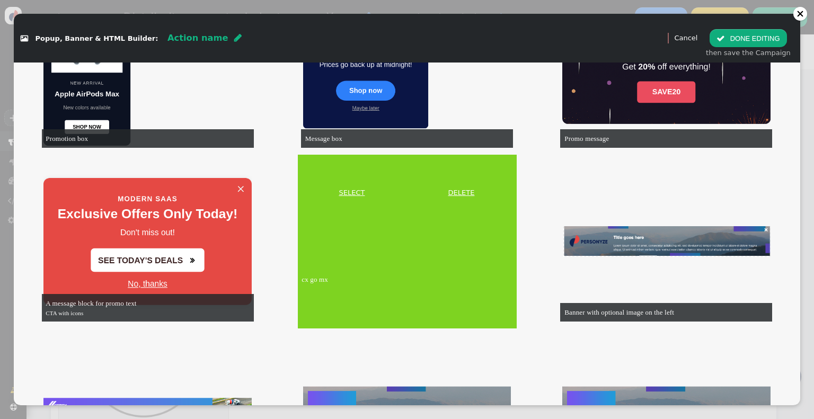
scroll to position [1325, 0]
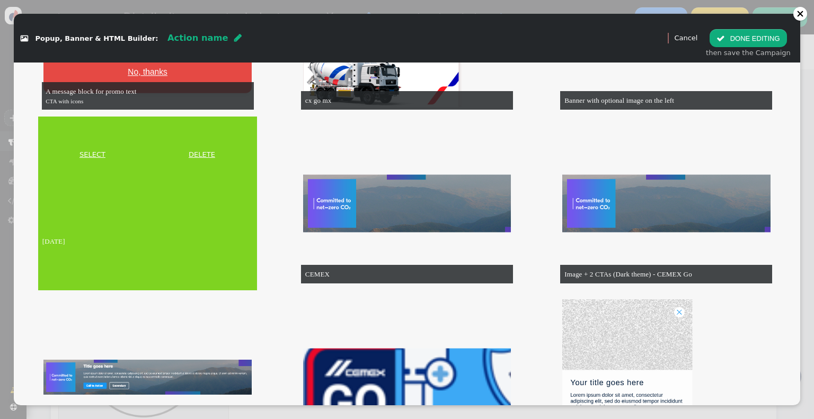
click at [91, 152] on link "SELECT" at bounding box center [92, 154] width 104 height 11
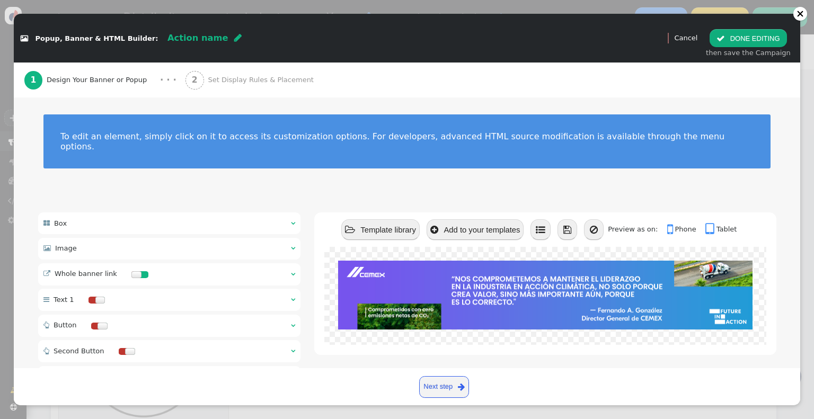
click at [267, 240] on div " Image  " at bounding box center [169, 249] width 263 height 22
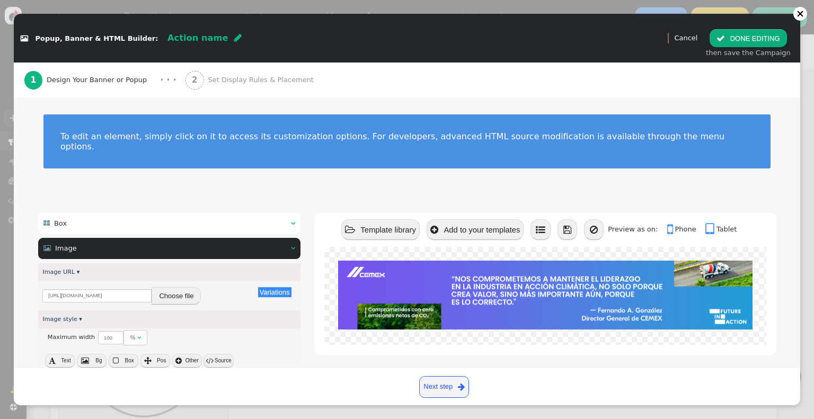
click at [190, 287] on button "Choose file" at bounding box center [176, 296] width 49 height 18
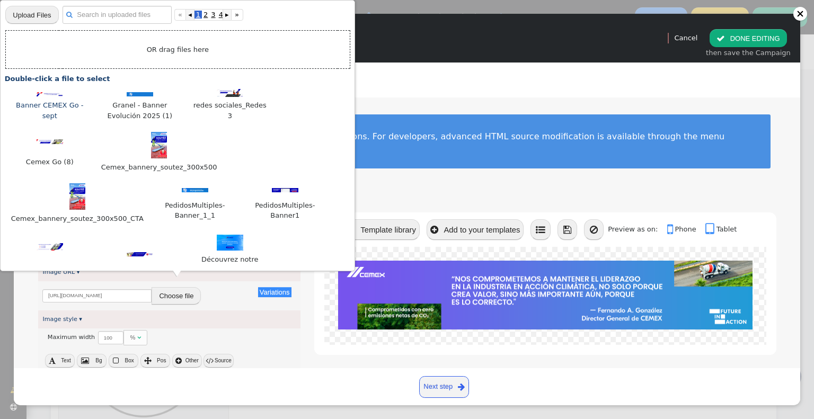
click at [50, 93] on div at bounding box center [50, 94] width 80 height 11
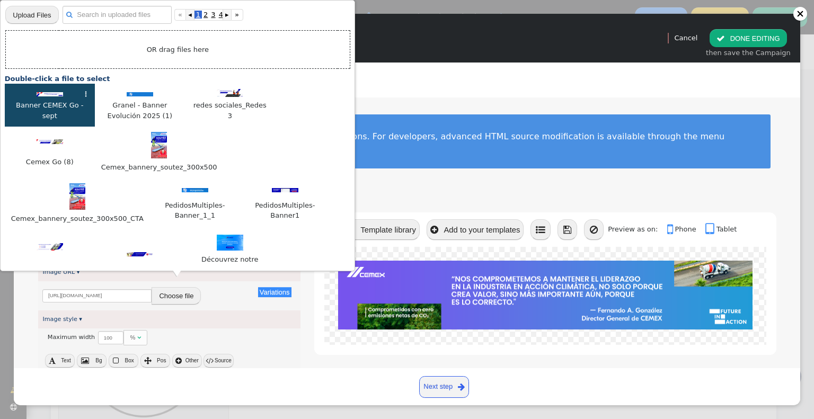
click at [50, 93] on div at bounding box center [50, 94] width 80 height 11
type input "[URL][DOMAIN_NAME]"
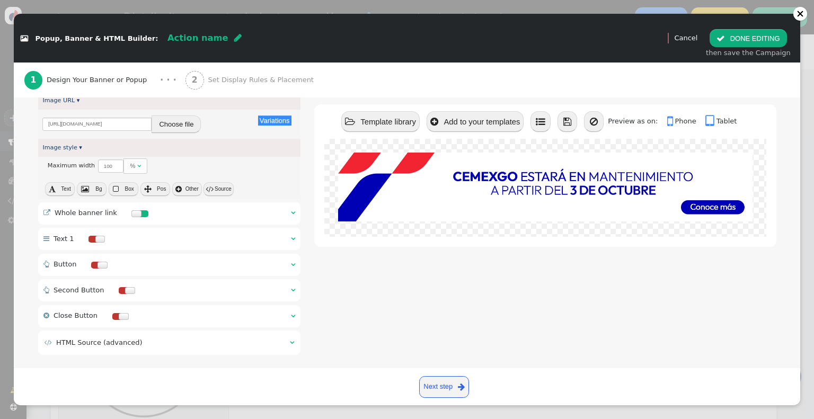
scroll to position [175, 0]
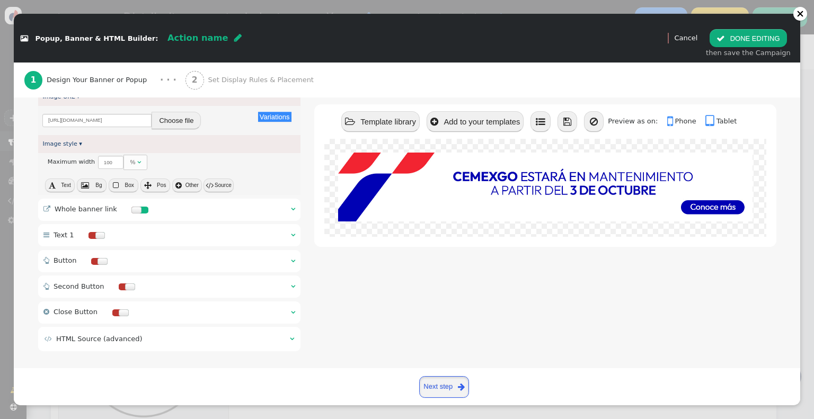
click at [434, 390] on link "Next step " at bounding box center [444, 387] width 50 height 22
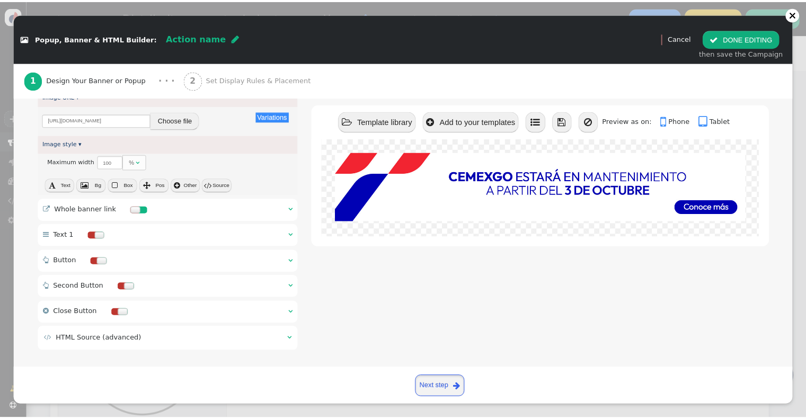
scroll to position [169, 0]
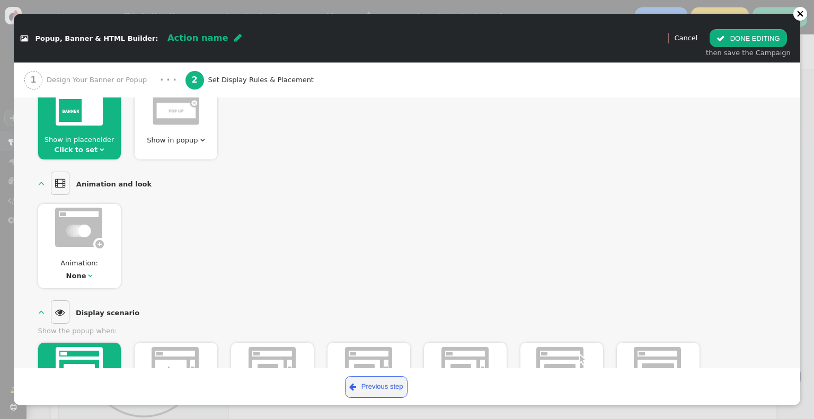
click at [59, 131] on div "Show in placeholder Click to set " at bounding box center [79, 120] width 83 height 77
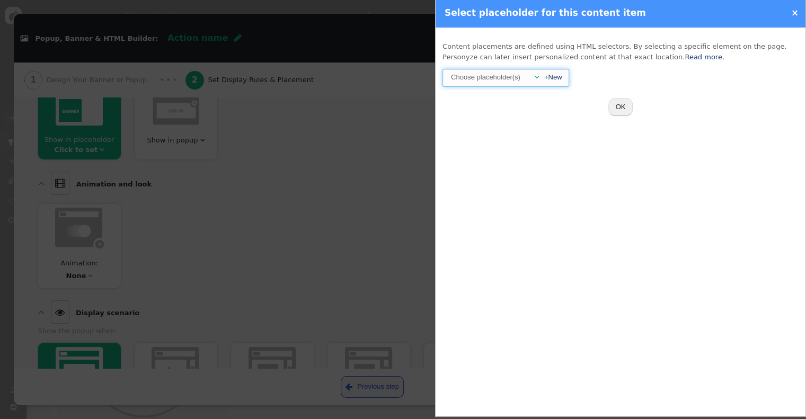
click at [534, 78] on span "" at bounding box center [536, 77] width 4 height 7
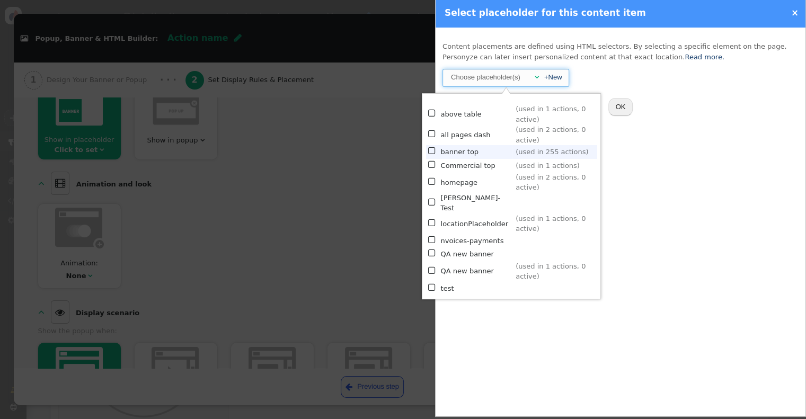
click at [479, 145] on td "banner top" at bounding box center [477, 151] width 72 height 13
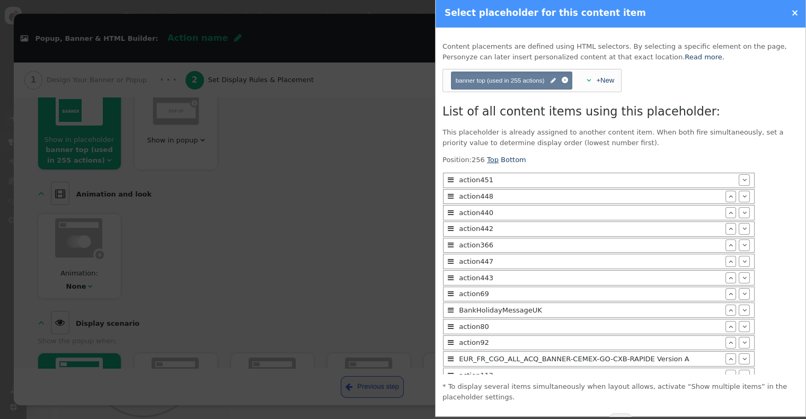
click at [487, 158] on link "Top" at bounding box center [493, 160] width 12 height 8
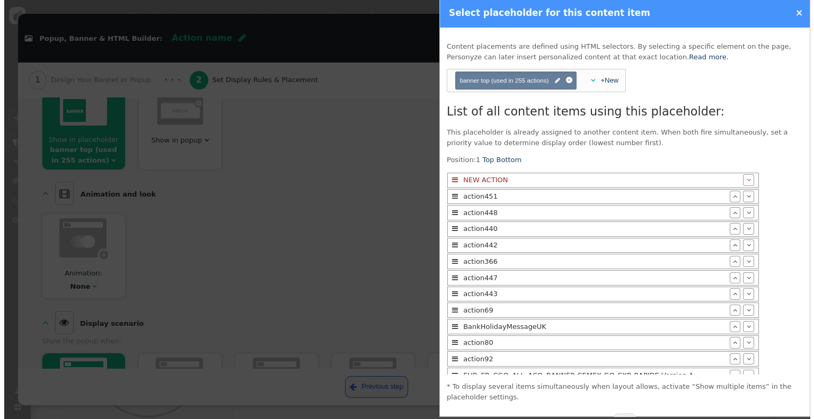
scroll to position [29, 0]
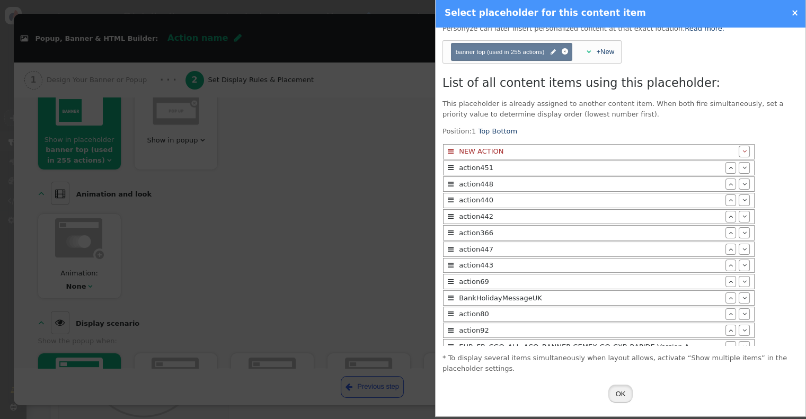
click at [620, 393] on button "OK" at bounding box center [620, 394] width 25 height 18
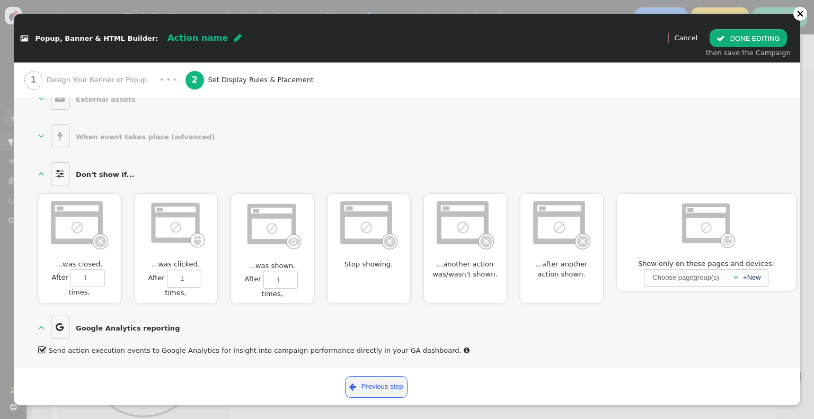
scroll to position [652, 0]
click at [197, 223] on img at bounding box center [175, 224] width 61 height 52
type input "1"
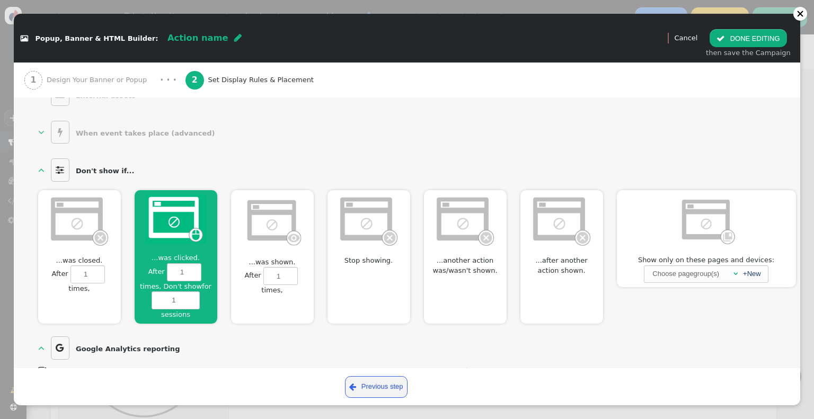
click at [244, 218] on img at bounding box center [272, 221] width 61 height 53
type input "1"
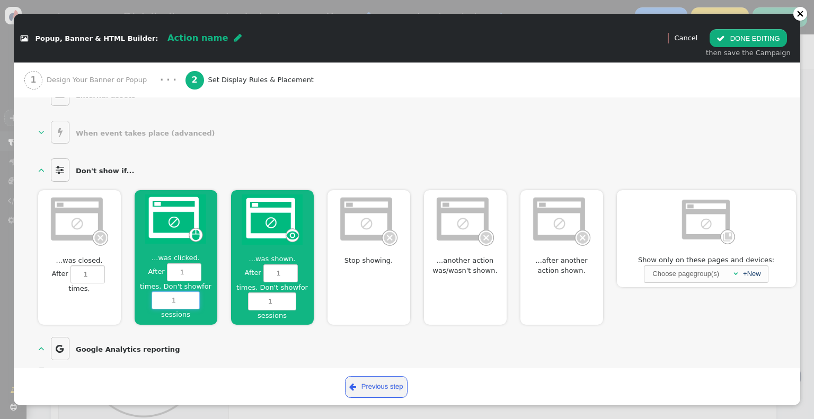
click at [178, 298] on input "1" at bounding box center [176, 301] width 48 height 18
type input "999"
click at [288, 293] on input "1" at bounding box center [272, 302] width 48 height 18
click at [288, 294] on input "2" at bounding box center [272, 302] width 48 height 18
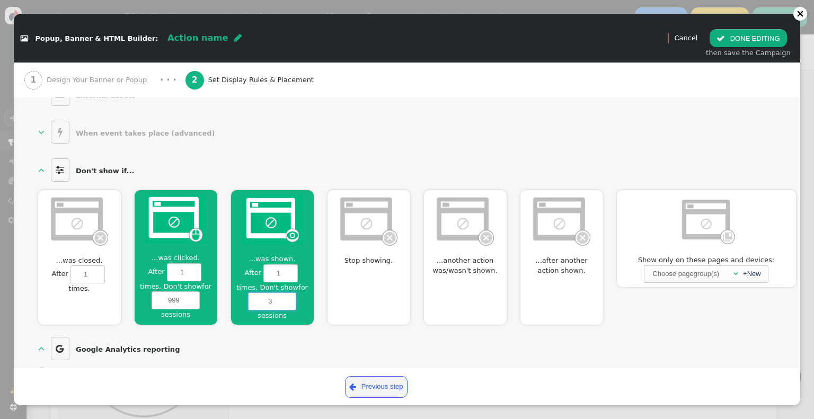
click at [288, 294] on input "3" at bounding box center [272, 302] width 48 height 18
type input "4"
click at [288, 294] on input "4" at bounding box center [272, 302] width 48 height 18
click at [768, 38] on button " DONE EDITING" at bounding box center [748, 38] width 77 height 18
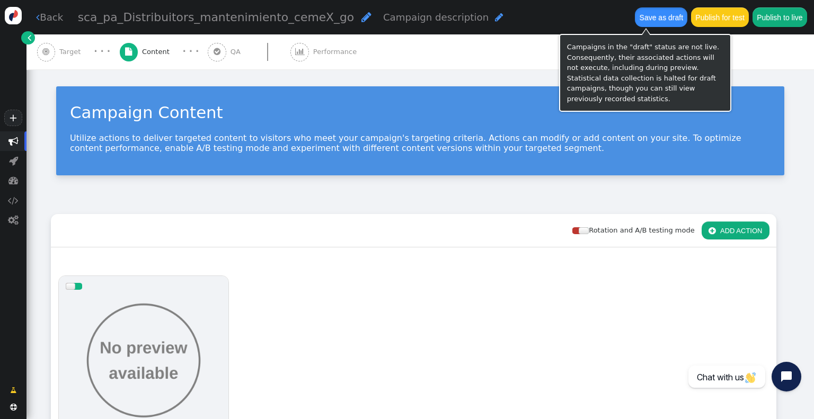
click at [641, 24] on button "Save as draft" at bounding box center [661, 16] width 52 height 19
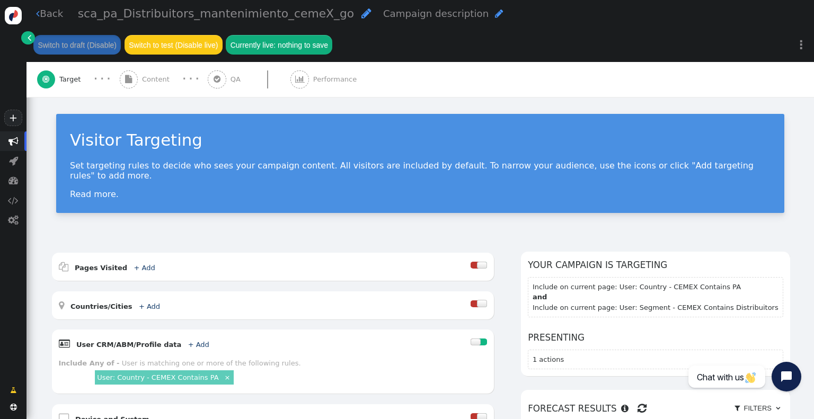
click at [143, 74] on span "Content" at bounding box center [158, 79] width 32 height 11
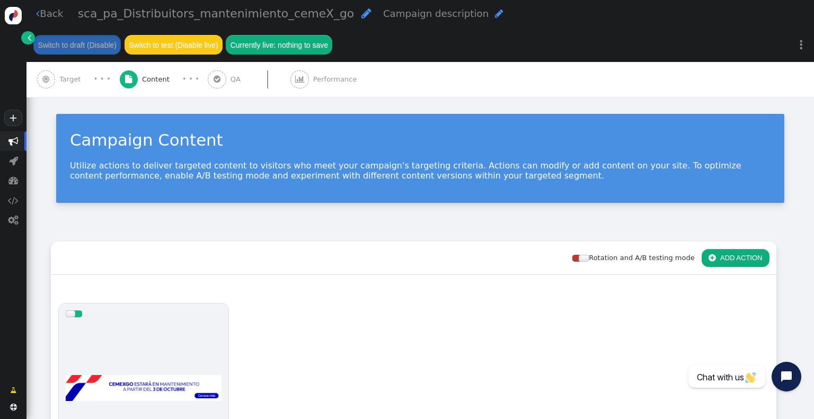
scroll to position [159, 0]
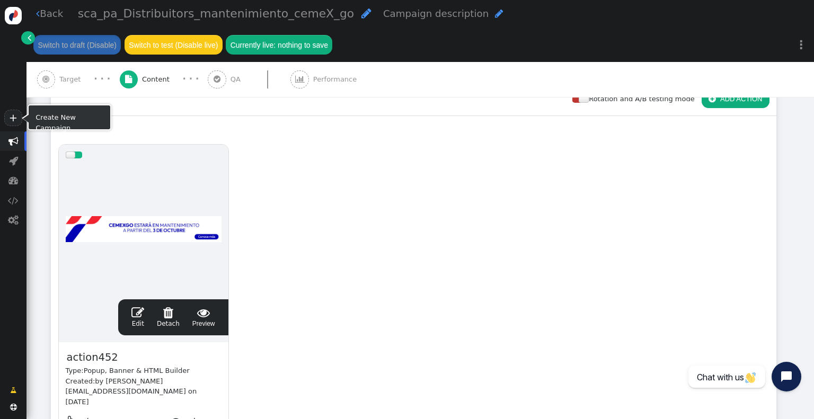
click at [14, 118] on link "+" at bounding box center [13, 118] width 18 height 16
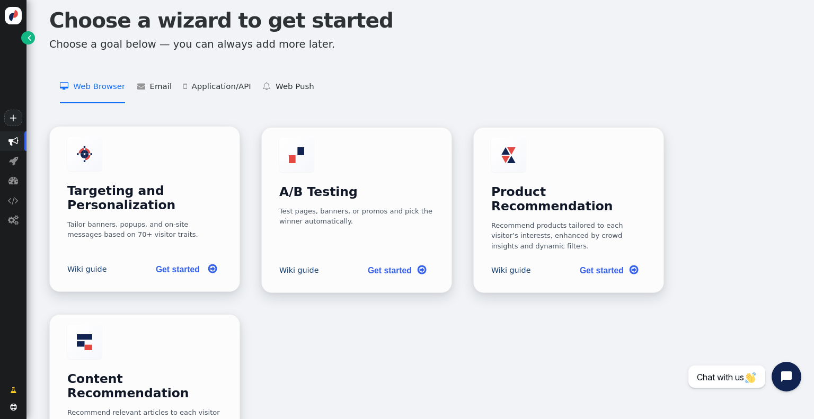
click at [189, 259] on link "Get started " at bounding box center [184, 270] width 75 height 22
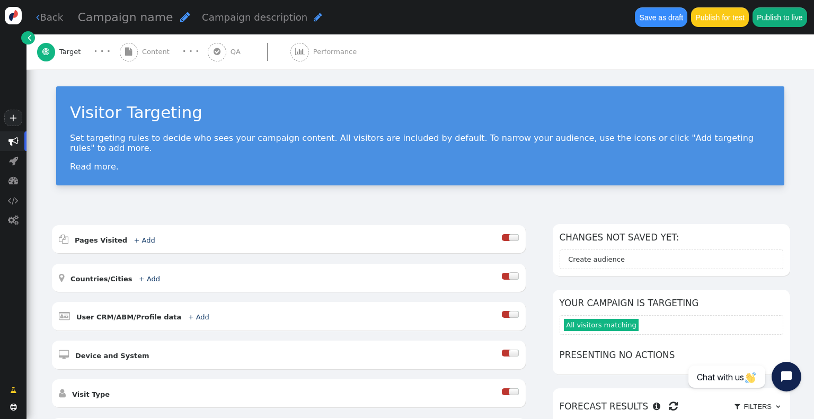
scroll to position [159, 0]
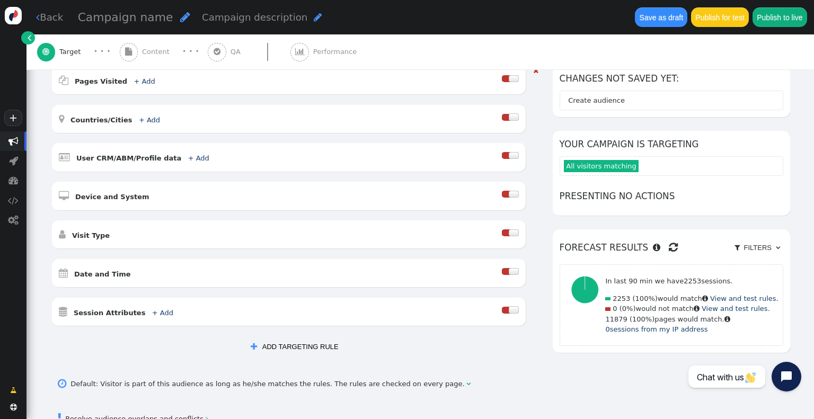
click at [510, 152] on div at bounding box center [506, 155] width 8 height 7
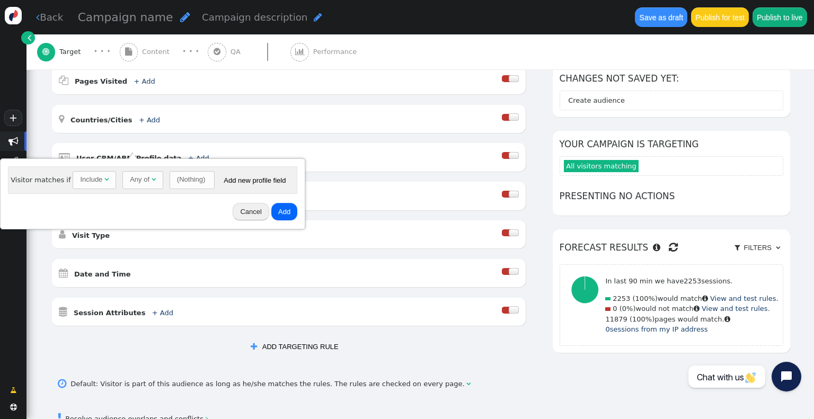
click at [187, 178] on div "(Nothing)" at bounding box center [191, 179] width 28 height 11
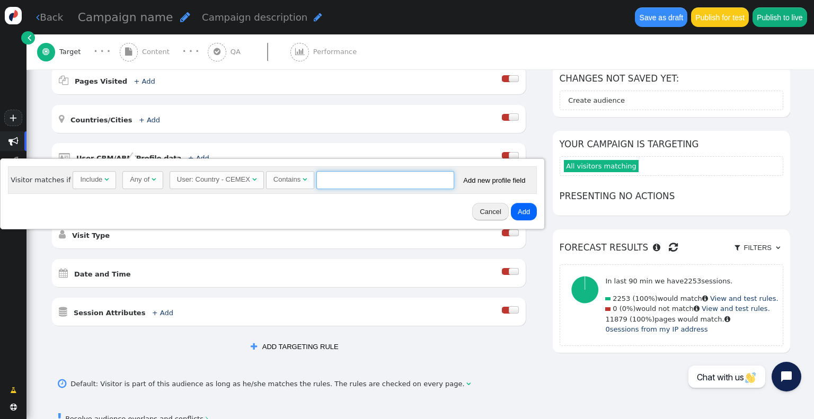
click at [355, 178] on input "text" at bounding box center [385, 180] width 138 height 18
type input "PA"
click at [514, 213] on button "Add" at bounding box center [524, 212] width 26 height 18
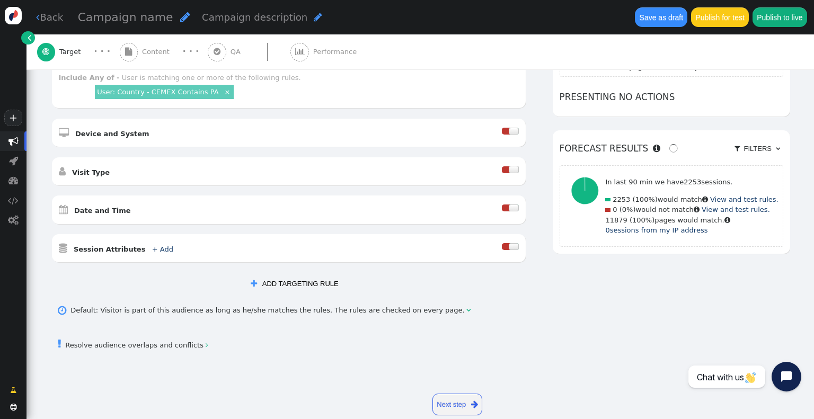
scroll to position [265, 0]
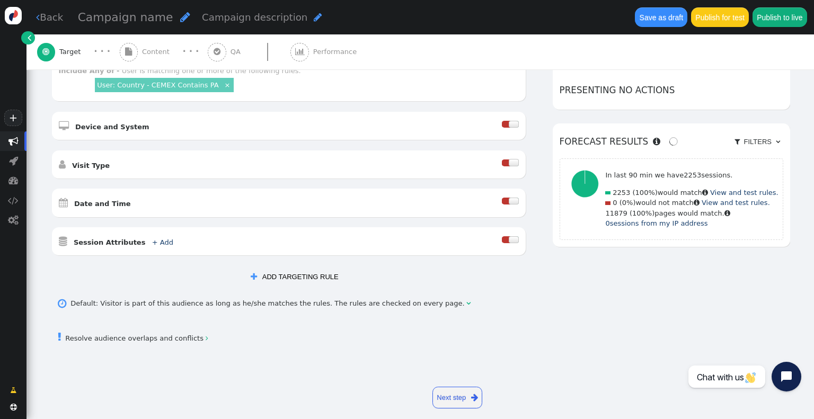
click at [311, 272] on button " ADD TARGETING RULE" at bounding box center [294, 277] width 101 height 18
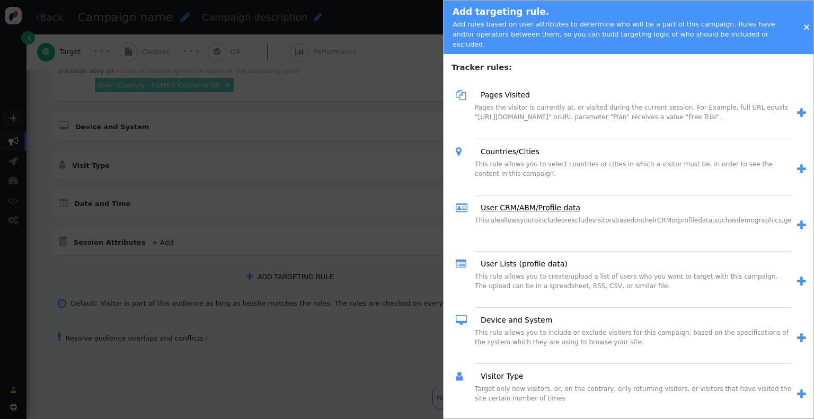
click at [515, 202] on link "User CRM/ABM/Profile data" at bounding box center [526, 207] width 107 height 11
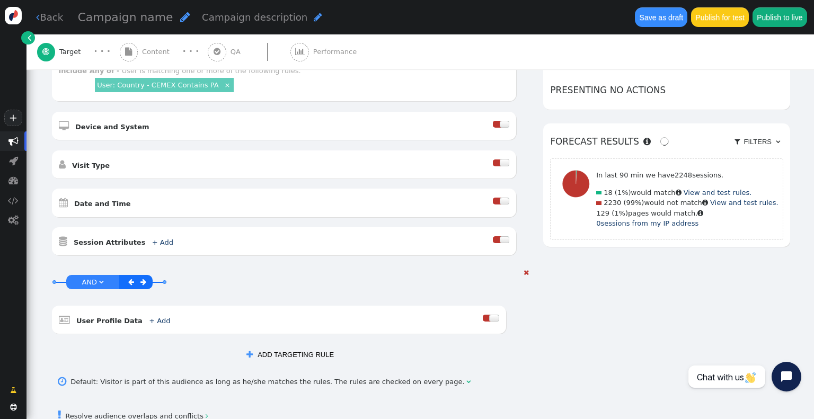
click at [499, 315] on div at bounding box center [494, 318] width 10 height 7
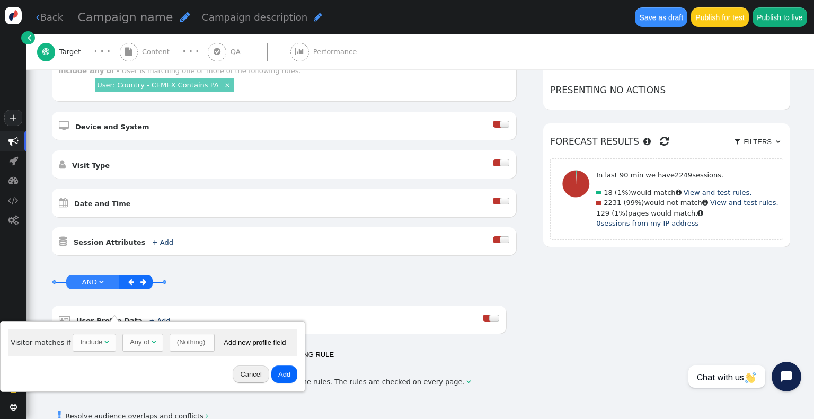
click at [189, 342] on div "(Nothing)" at bounding box center [191, 342] width 28 height 11
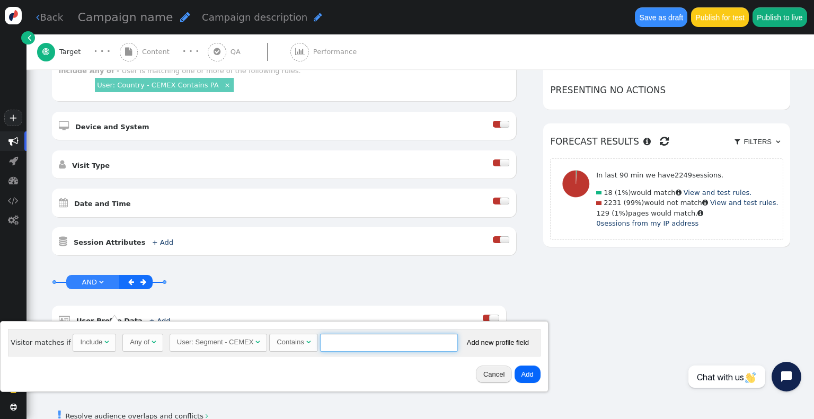
click at [400, 343] on input "text" at bounding box center [389, 343] width 138 height 18
paste input "Builders"
type input "Builders"
click at [520, 374] on button "Add" at bounding box center [528, 375] width 26 height 18
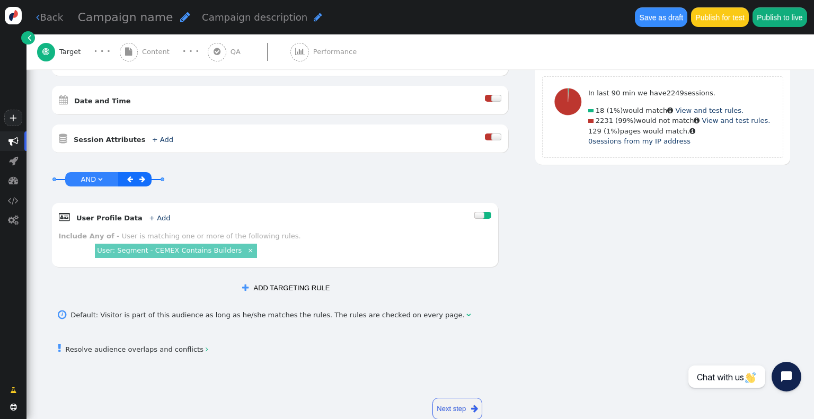
scroll to position [380, 0]
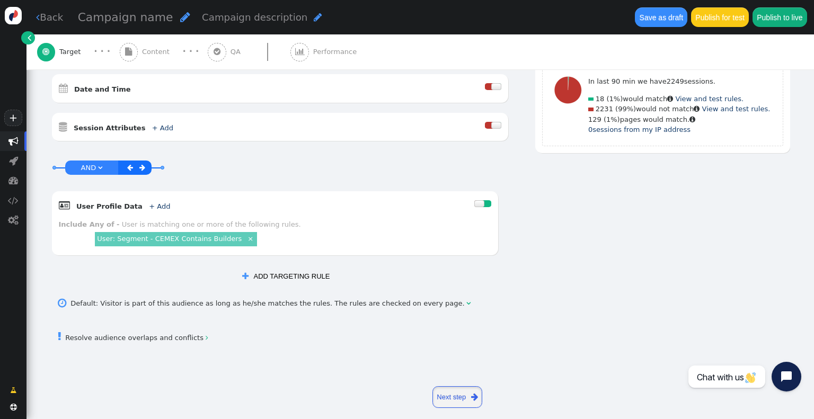
click at [474, 386] on link "Next step " at bounding box center [458, 397] width 50 height 22
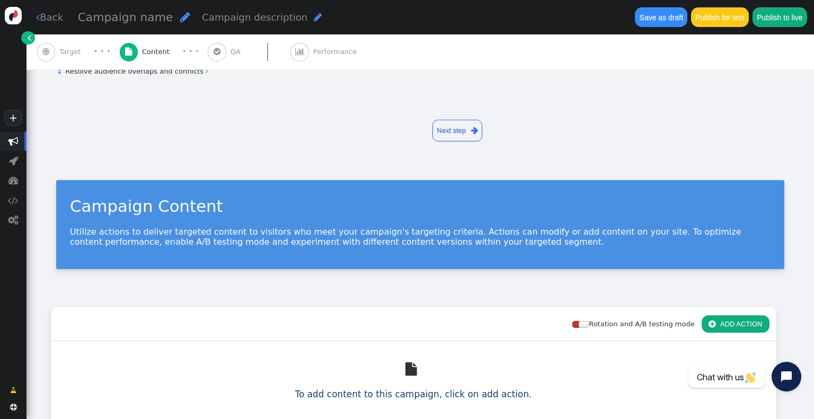
scroll to position [0, 0]
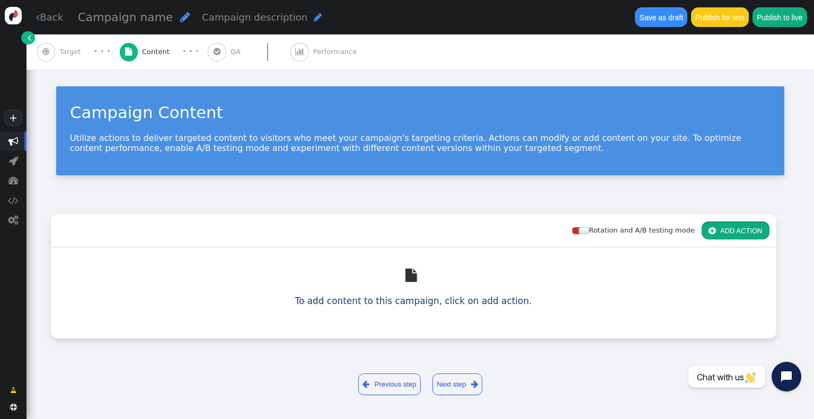
click at [759, 225] on button " ADD ACTION" at bounding box center [736, 231] width 68 height 18
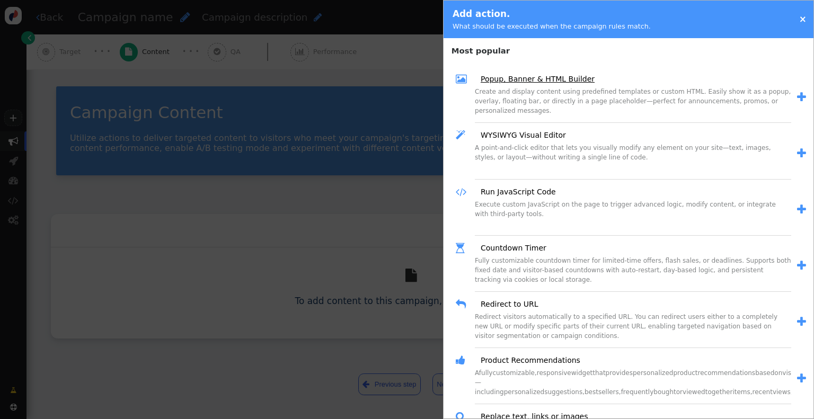
click at [537, 80] on link "Popup, Banner & HTML Builder" at bounding box center [533, 79] width 121 height 11
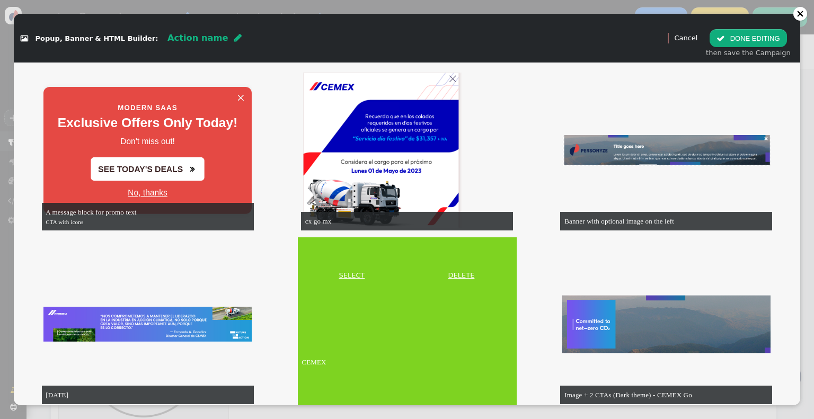
scroll to position [1272, 0]
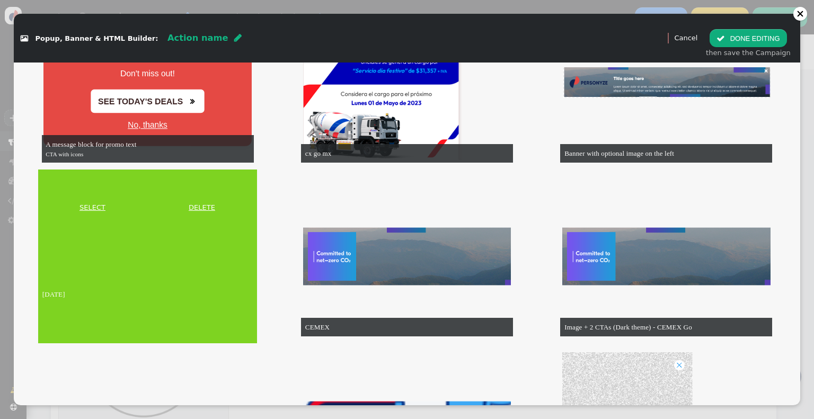
click at [85, 207] on link "SELECT" at bounding box center [92, 207] width 104 height 11
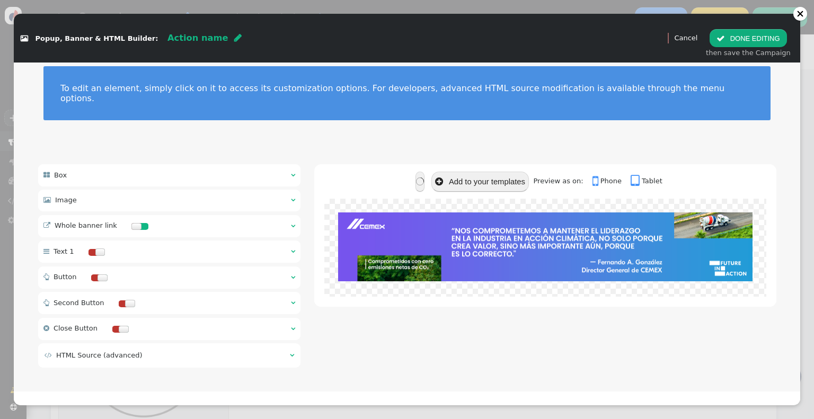
scroll to position [0, 0]
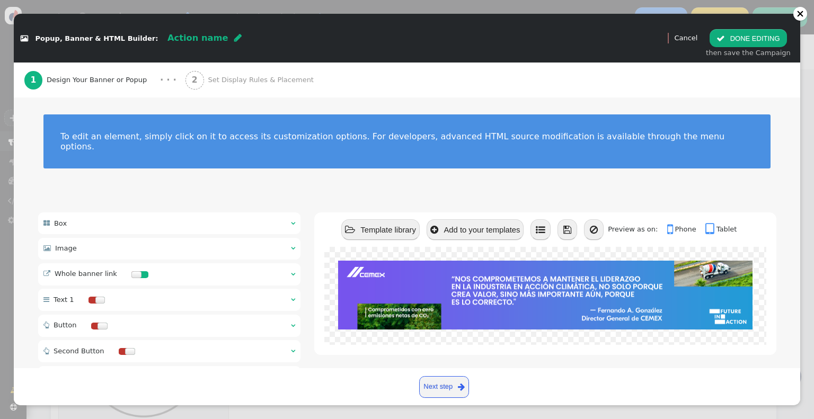
click at [192, 242] on div " Image  " at bounding box center [169, 249] width 263 height 22
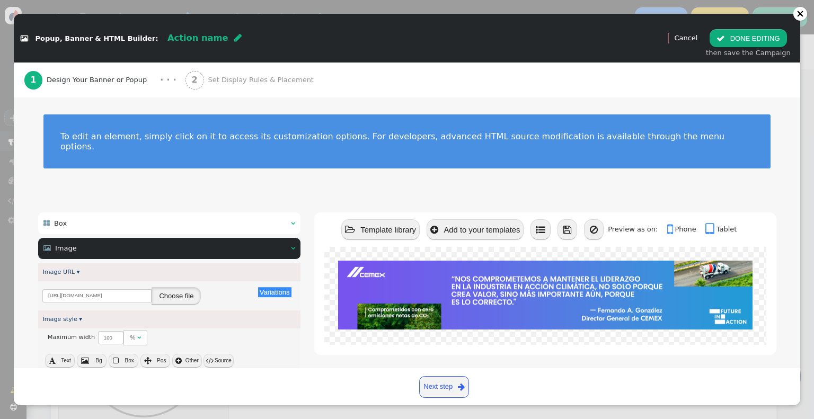
click at [167, 287] on button "Choose file" at bounding box center [176, 296] width 49 height 18
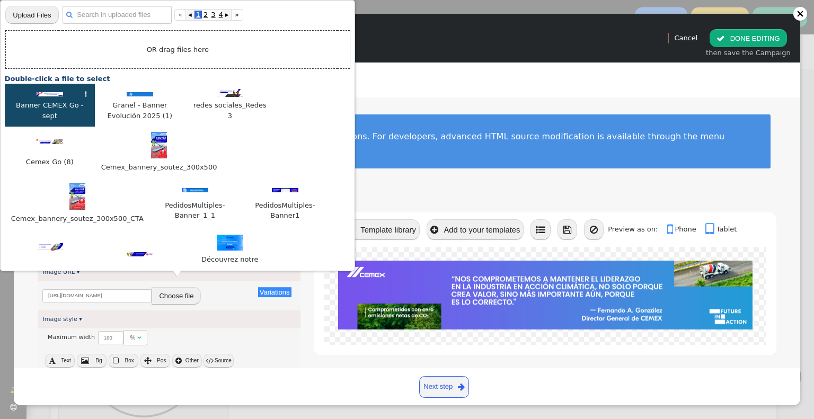
click at [48, 100] on div at bounding box center [50, 94] width 80 height 11
type input "[URL][DOMAIN_NAME]"
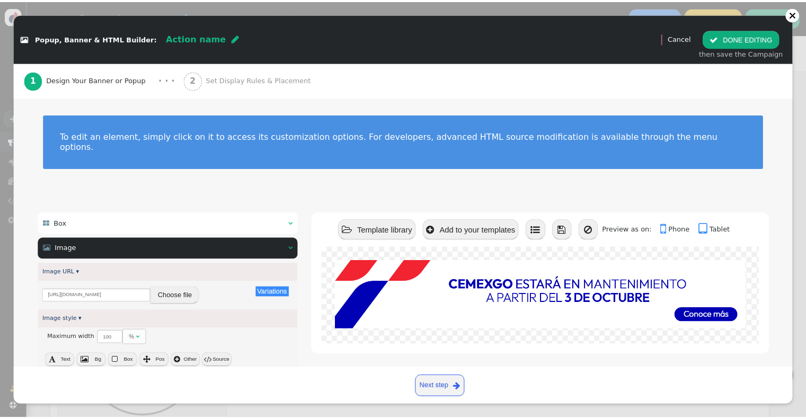
scroll to position [106, 0]
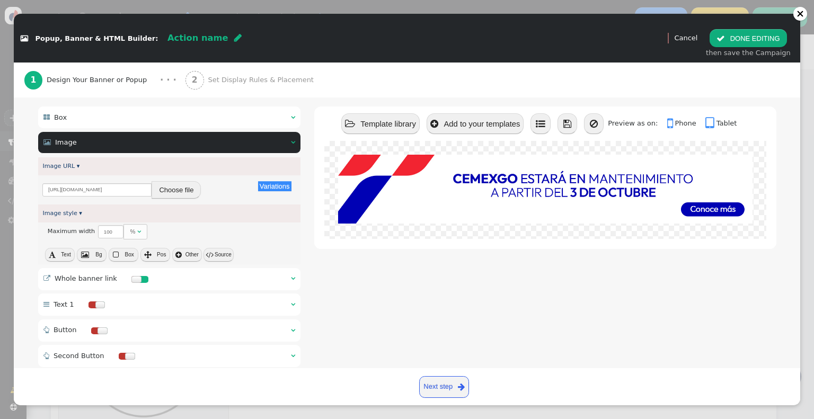
click at [443, 388] on link "Next step " at bounding box center [444, 387] width 50 height 22
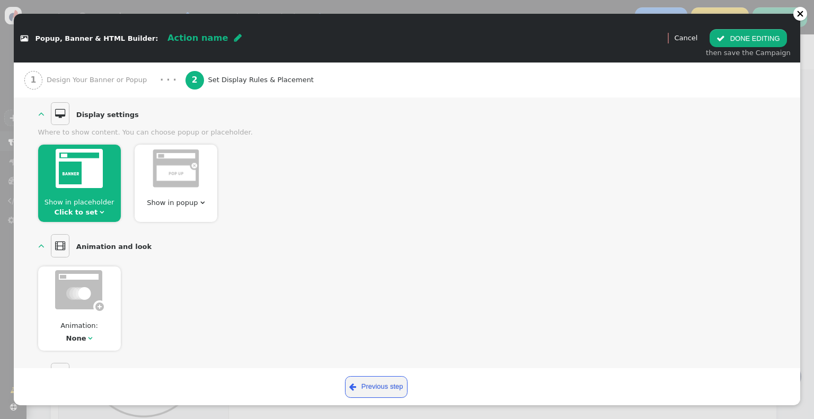
click at [83, 208] on link "Click to set" at bounding box center [76, 212] width 43 height 8
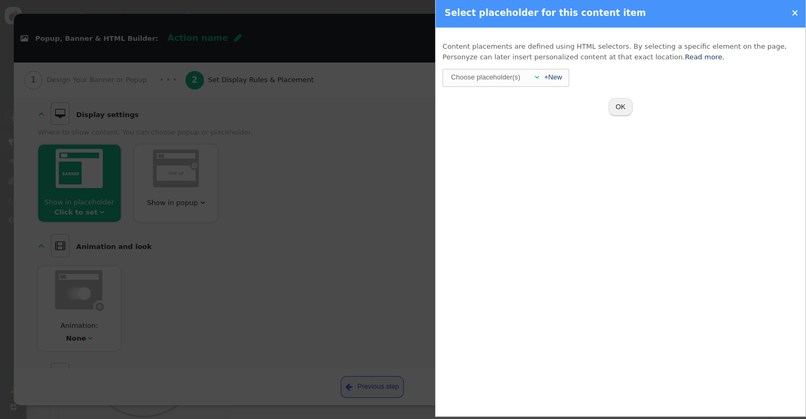
click at [504, 78] on div "Choose placeholder(s)" at bounding box center [486, 77] width 72 height 16
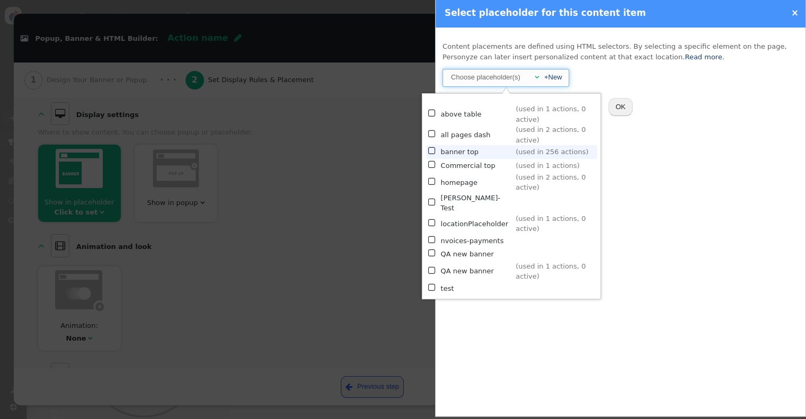
click at [473, 145] on td "banner top" at bounding box center [477, 151] width 72 height 13
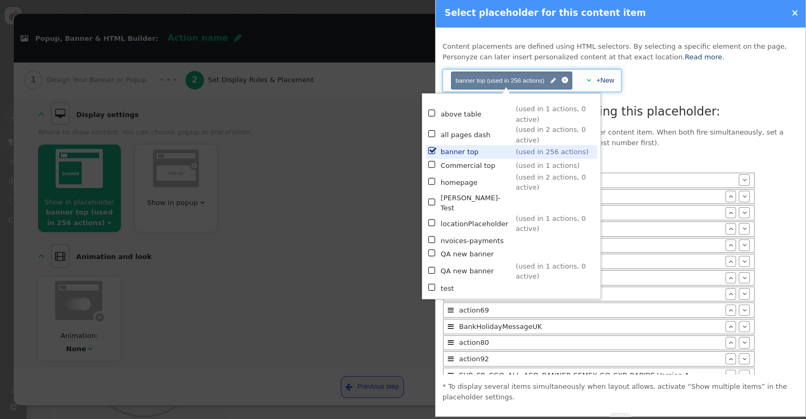
drag, startPoint x: 688, startPoint y: 154, endPoint x: 549, endPoint y: 180, distance: 141.3
click at [687, 153] on div "List of all content items using this placeholder: This placeholder is already a…" at bounding box center [621, 253] width 356 height 300
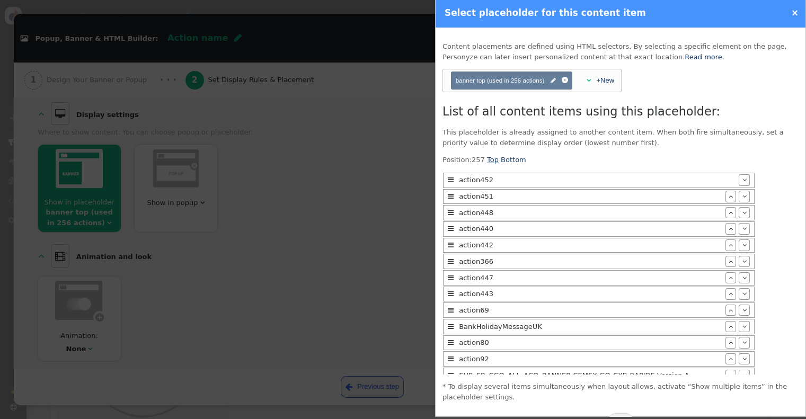
click at [489, 158] on link "Top" at bounding box center [493, 160] width 12 height 8
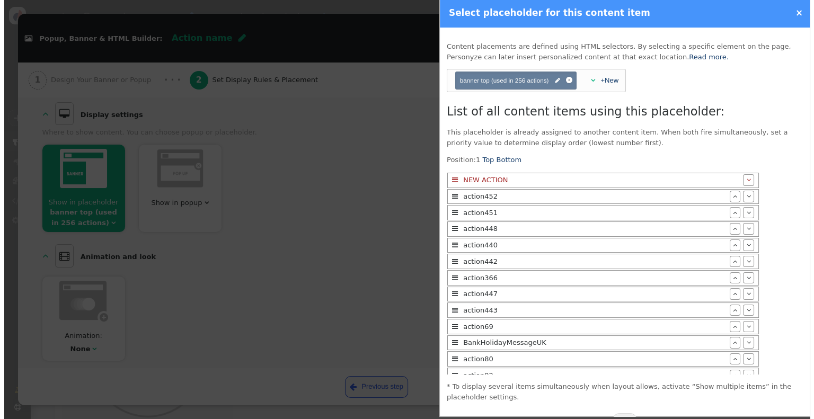
scroll to position [29, 0]
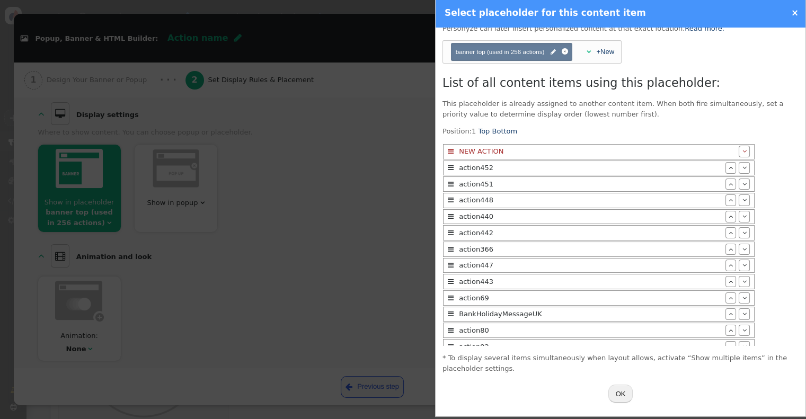
click at [626, 385] on div "OK" at bounding box center [621, 393] width 356 height 19
click at [621, 393] on button "OK" at bounding box center [620, 394] width 25 height 18
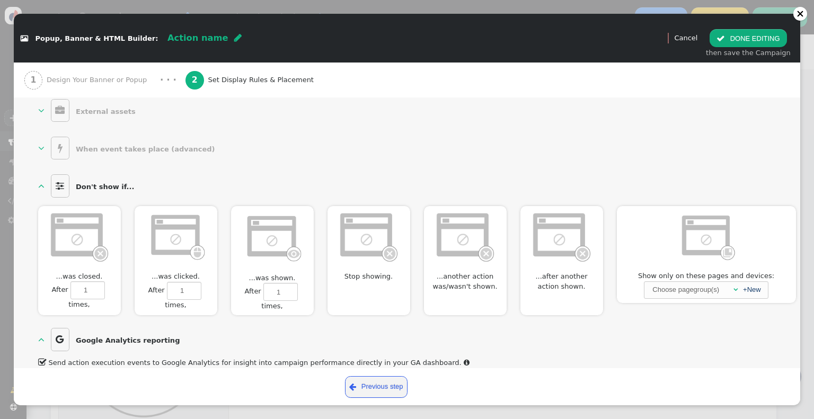
scroll to position [652, 0]
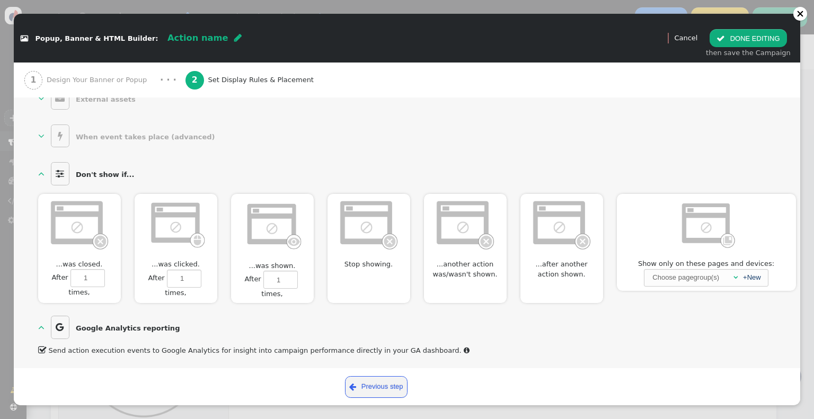
click at [187, 222] on img at bounding box center [175, 224] width 61 height 52
type input "1"
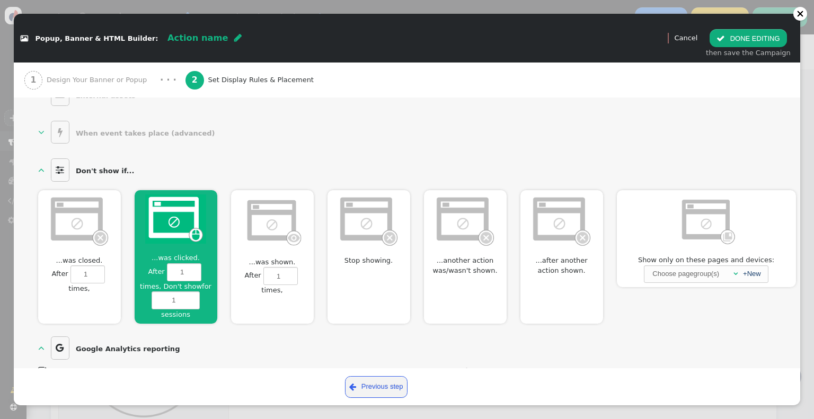
click at [279, 223] on img at bounding box center [272, 221] width 61 height 53
type input "1"
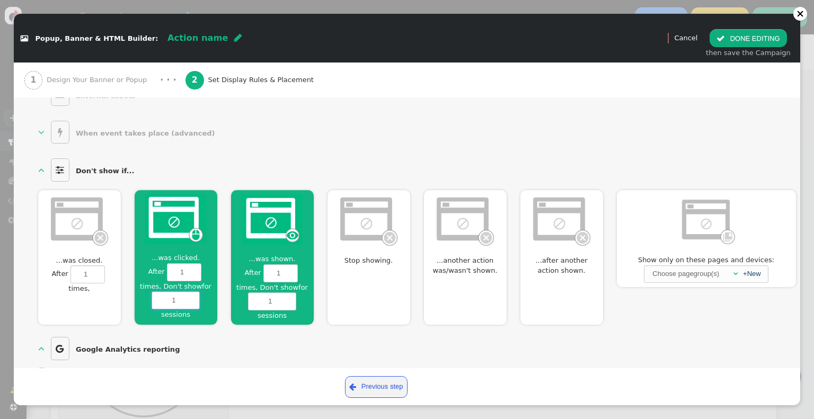
click at [182, 301] on input "1" at bounding box center [176, 301] width 48 height 18
type input "999"
click at [290, 295] on input "2" at bounding box center [272, 302] width 48 height 18
click at [290, 295] on input "3" at bounding box center [272, 302] width 48 height 18
click at [290, 295] on input "4" at bounding box center [272, 302] width 48 height 18
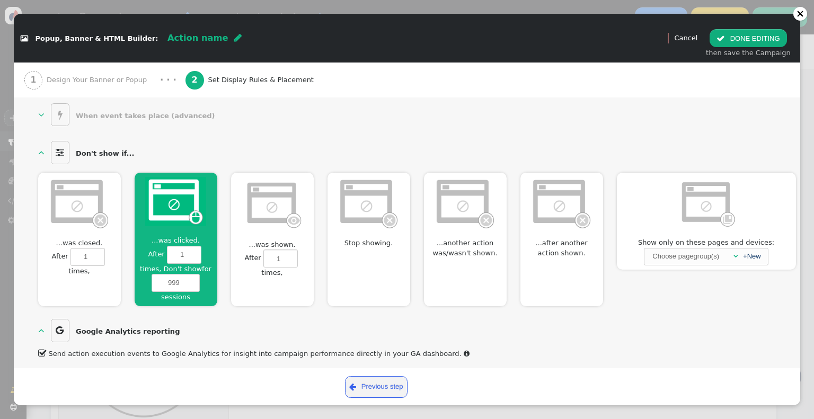
scroll to position [676, 0]
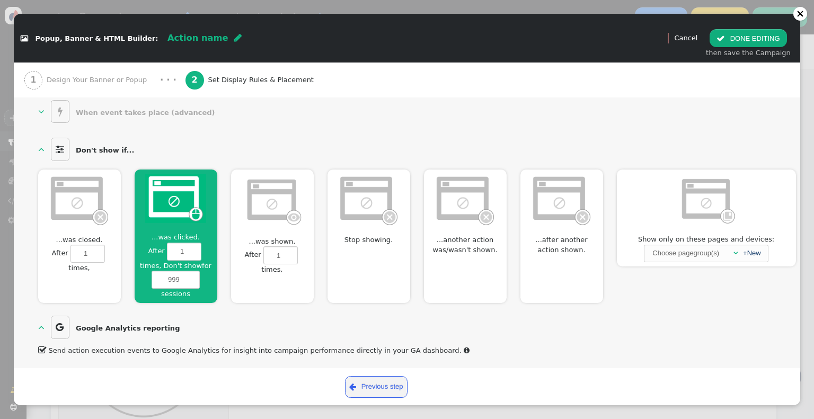
click at [288, 261] on label " After 1 times, Don't show for 0 sessions" at bounding box center [272, 260] width 83 height 28
click at [288, 261] on input "1" at bounding box center [280, 255] width 34 height 18
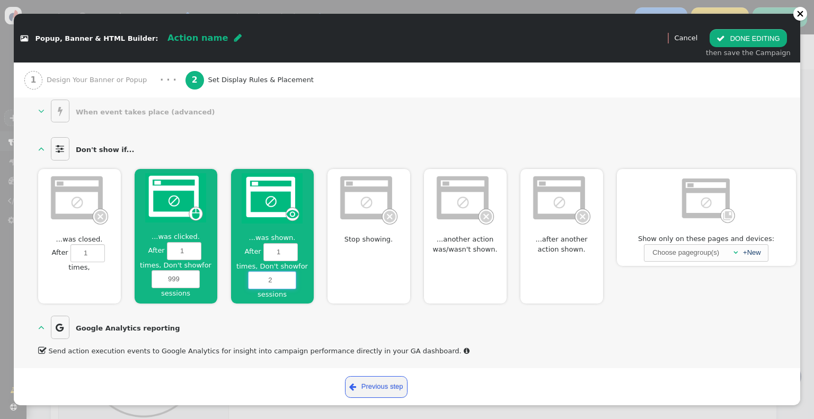
click at [290, 271] on input "2" at bounding box center [272, 280] width 48 height 18
click at [290, 271] on input "3" at bounding box center [272, 280] width 48 height 18
type input "4"
click at [290, 271] on input "4" at bounding box center [272, 280] width 48 height 18
click at [736, 36] on button " DONE EDITING" at bounding box center [748, 38] width 77 height 18
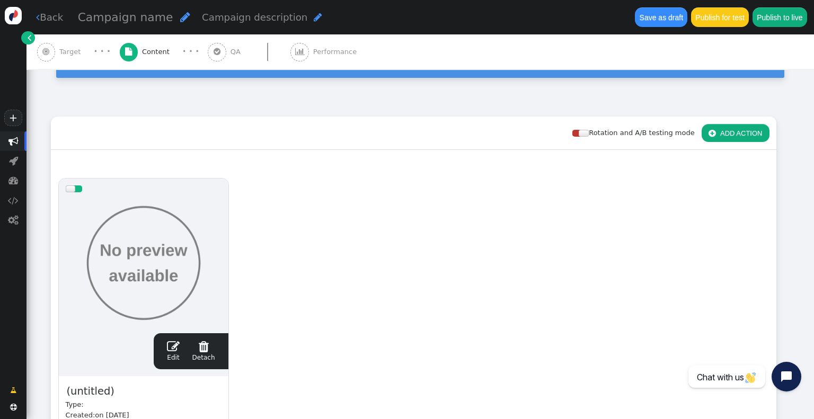
scroll to position [0, 0]
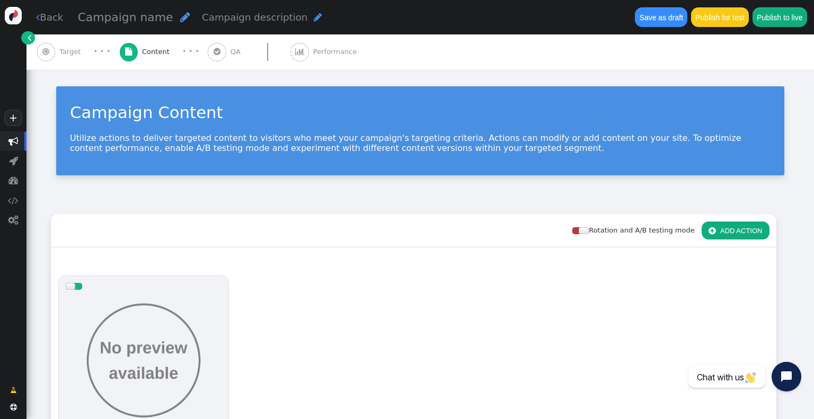
click at [180, 16] on span "" at bounding box center [185, 17] width 10 height 12
type input "SCA_CO_Builders_MANTENIMIENTO CEMEXGO"
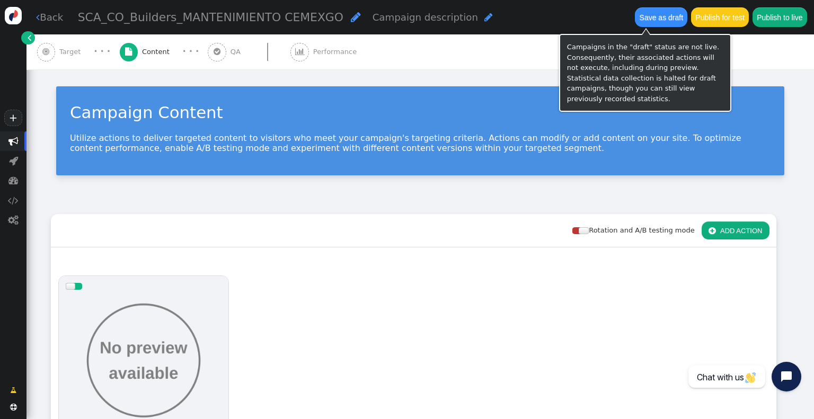
click at [648, 17] on button "Save as draft" at bounding box center [661, 16] width 52 height 19
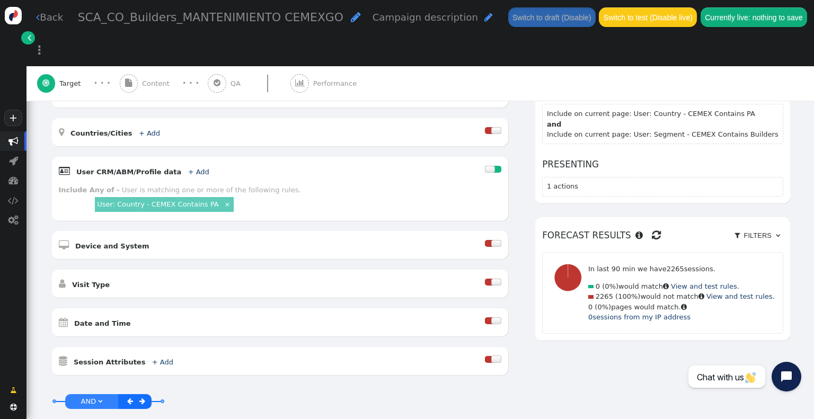
scroll to position [159, 0]
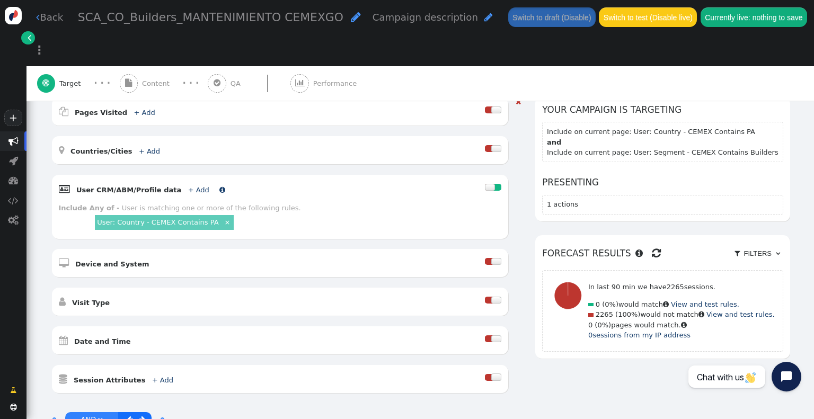
click at [188, 186] on link "+ Add" at bounding box center [198, 190] width 21 height 8
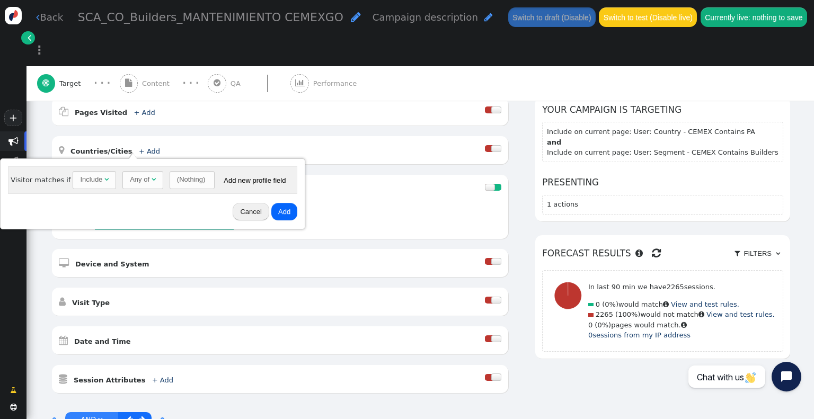
click at [236, 209] on button "Cancel" at bounding box center [251, 212] width 36 height 18
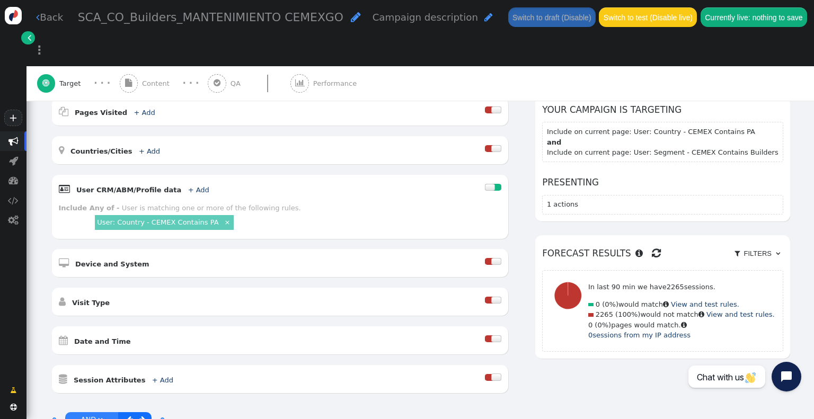
click at [43, 16] on link " Back" at bounding box center [49, 17] width 27 height 14
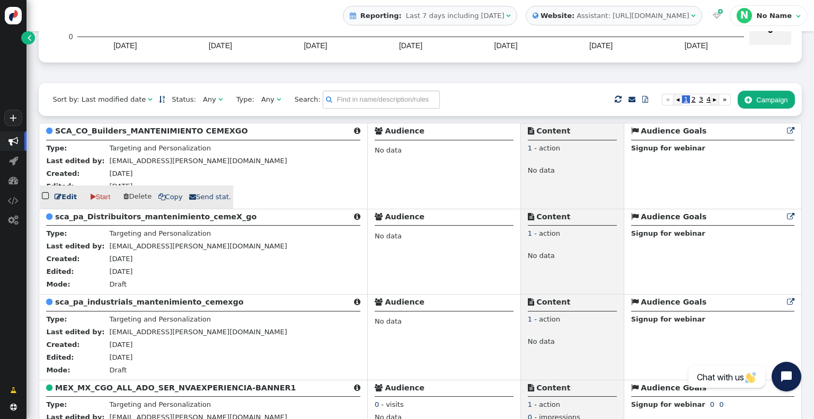
scroll to position [212, 0]
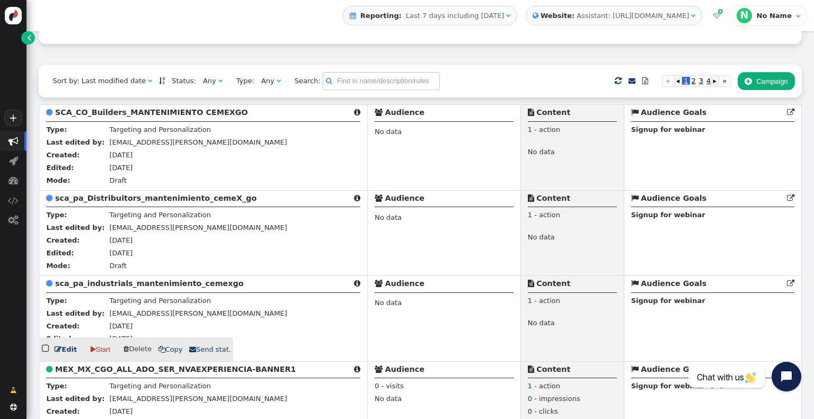
click at [171, 288] on b "sca_pa_industrials_mantenimiento_cemexgo" at bounding box center [149, 283] width 189 height 8
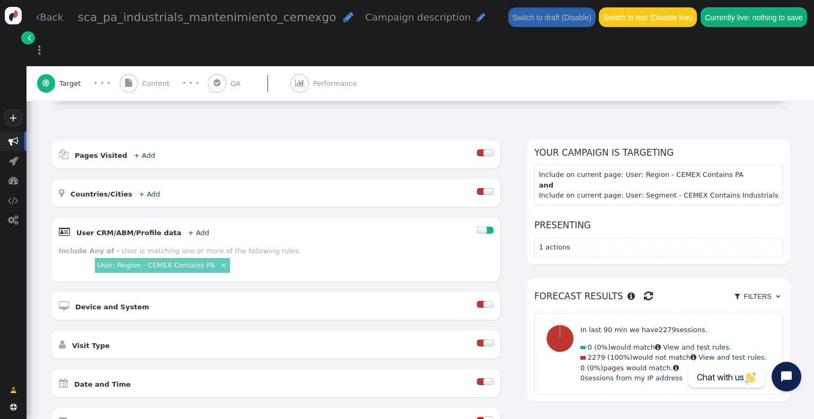
scroll to position [106, 0]
